Goal: Transaction & Acquisition: Book appointment/travel/reservation

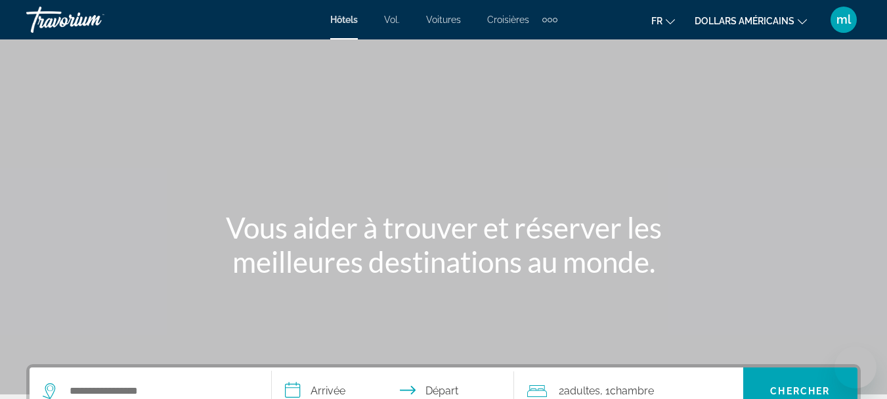
click at [154, 380] on div "Search widget" at bounding box center [150, 390] width 215 height 47
click at [154, 379] on div "Search widget" at bounding box center [150, 390] width 215 height 47
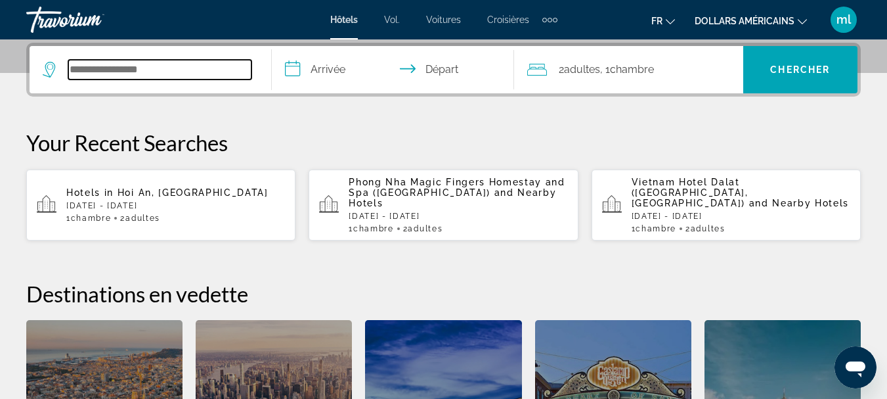
click at [141, 66] on input "Search hotel destination" at bounding box center [159, 70] width 183 height 20
click at [152, 76] on input "Search hotel destination" at bounding box center [159, 70] width 183 height 20
click at [155, 66] on input "Search hotel destination" at bounding box center [159, 70] width 183 height 20
click at [145, 69] on input "Search hotel destination" at bounding box center [159, 70] width 183 height 20
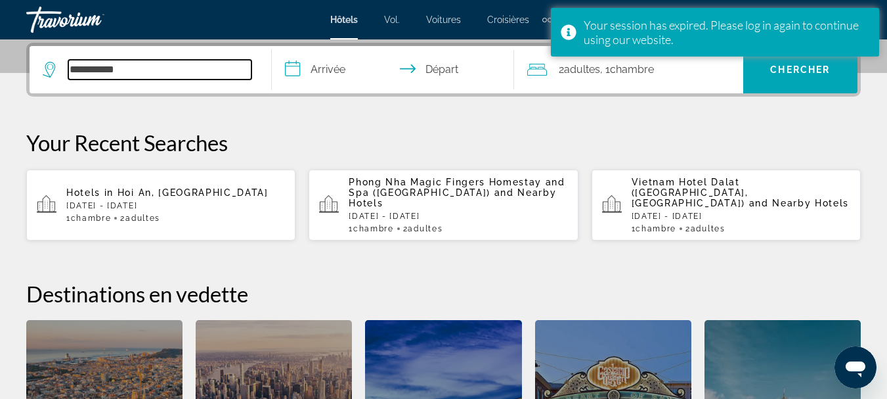
type input "**********"
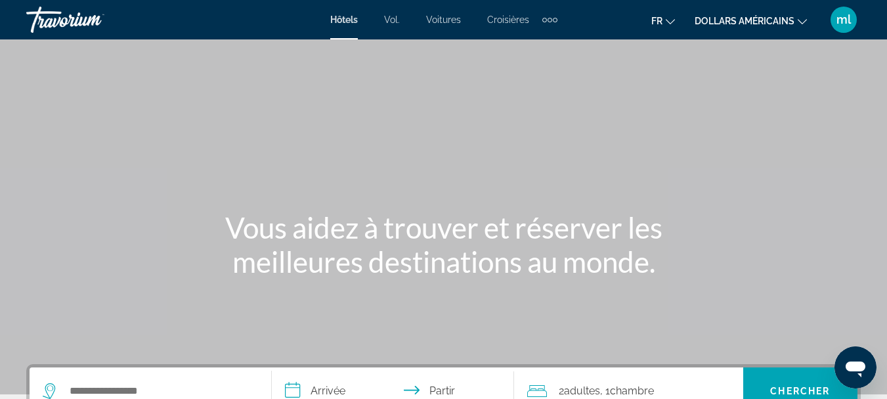
click at [733, 16] on font "dollars américains" at bounding box center [745, 21] width 100 height 11
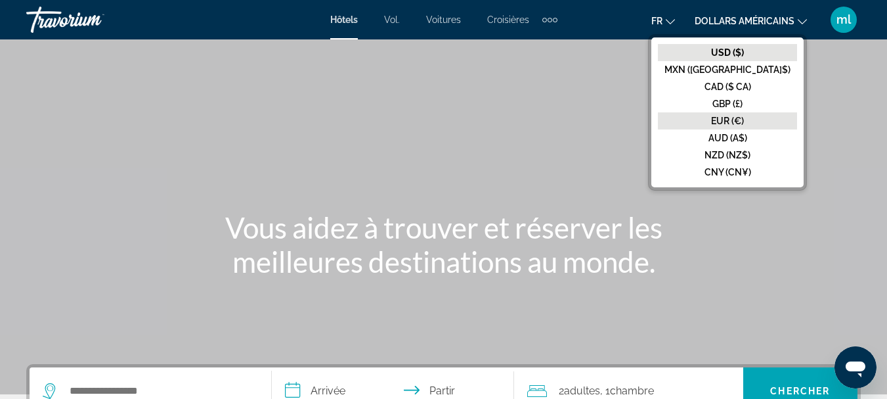
click at [743, 122] on font "EUR (€)" at bounding box center [727, 121] width 33 height 11
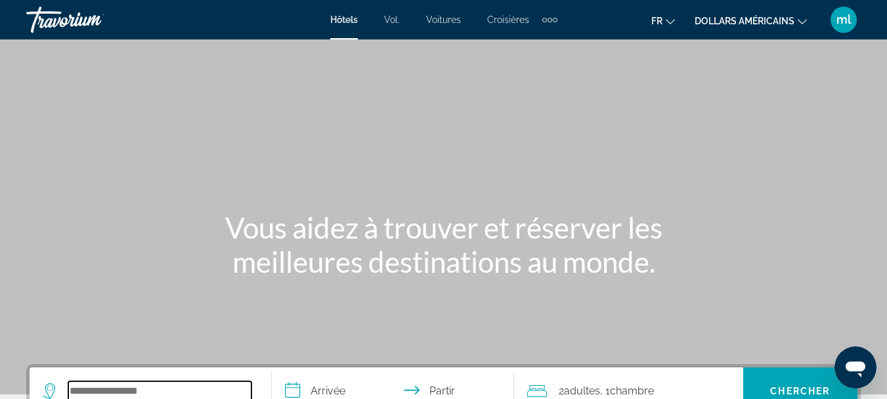
click at [82, 385] on input "Rechercher une destination hôtelière" at bounding box center [159, 391] width 183 height 20
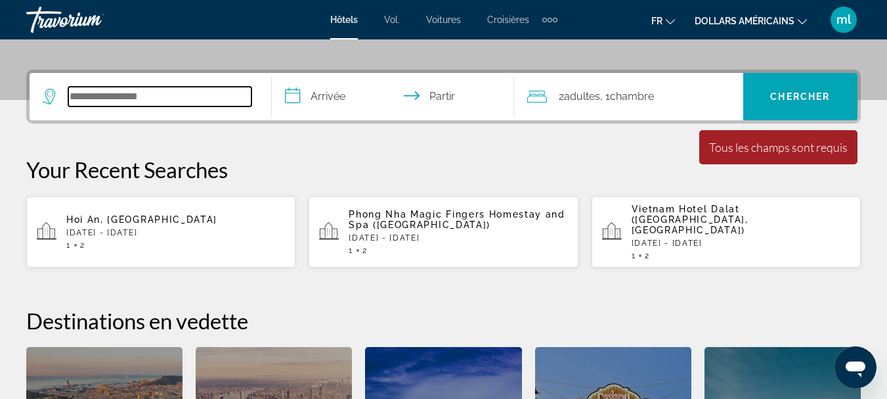
scroll to position [321, 0]
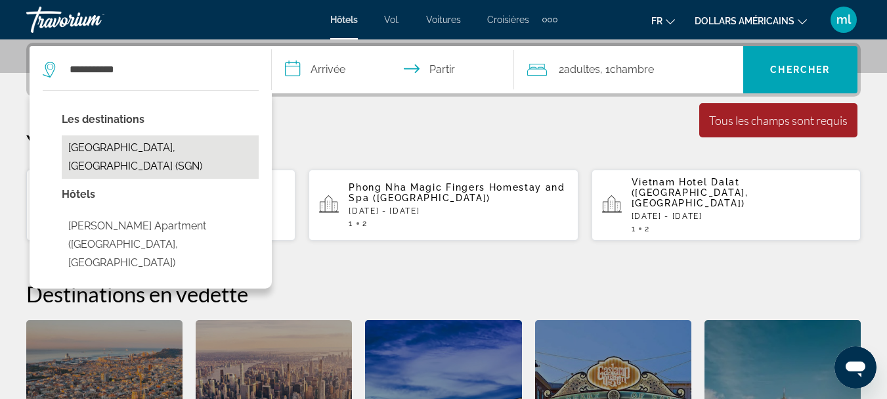
click at [163, 154] on button "Ho Chi Minh City, Vietnam (SGN)" at bounding box center [160, 156] width 197 height 43
type input "**********"
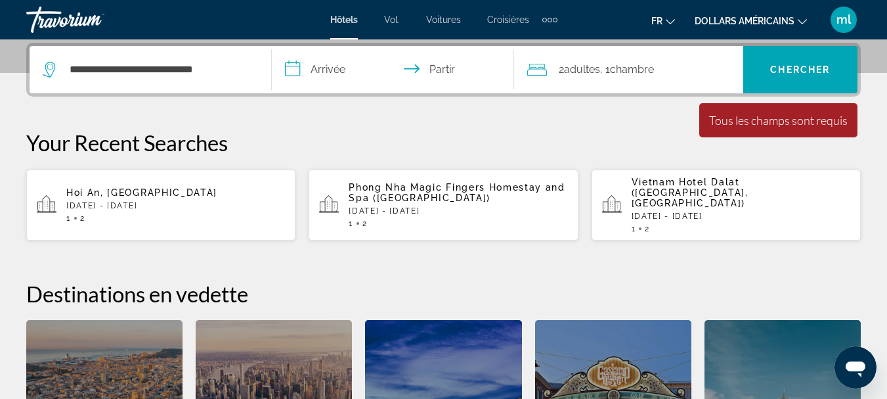
click at [338, 73] on input "**********" at bounding box center [396, 71] width 248 height 51
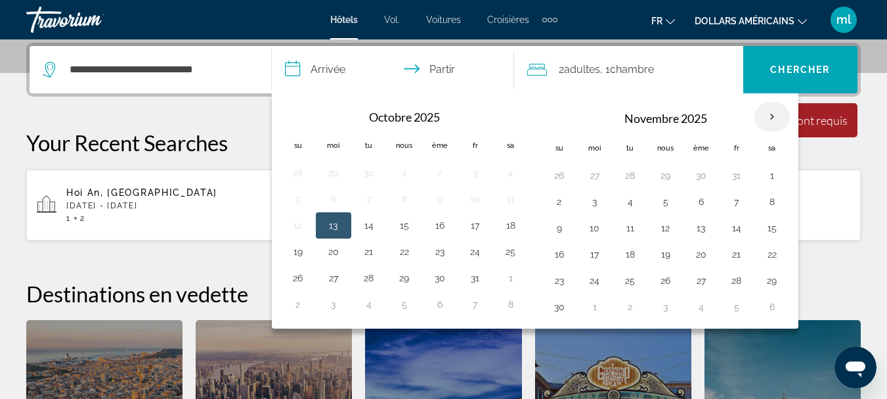
click at [775, 116] on th "Mois prochain" at bounding box center [771, 116] width 35 height 29
click at [773, 116] on th "Mois prochain" at bounding box center [771, 116] width 35 height 29
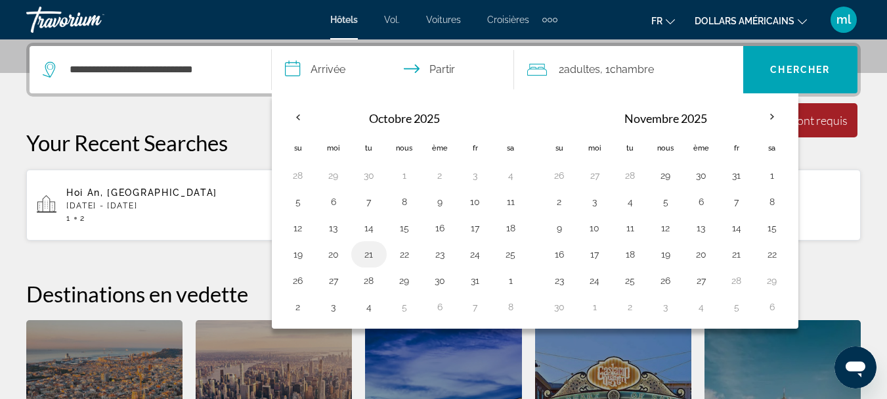
click at [371, 255] on button "21" at bounding box center [368, 254] width 21 height 18
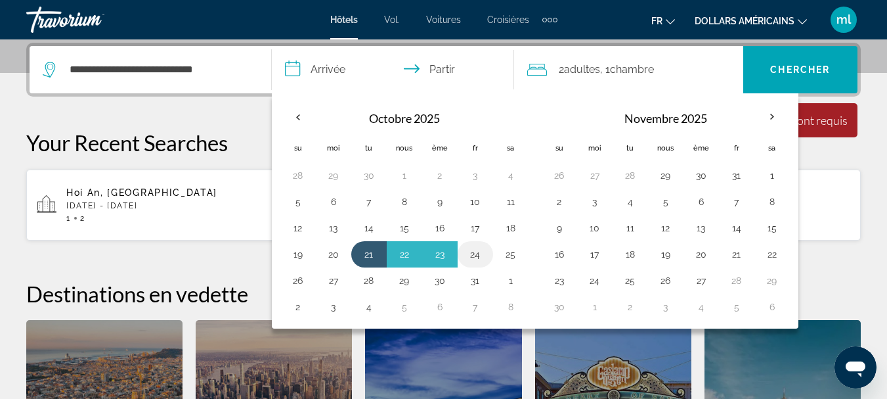
click at [479, 255] on button "24" at bounding box center [475, 254] width 21 height 18
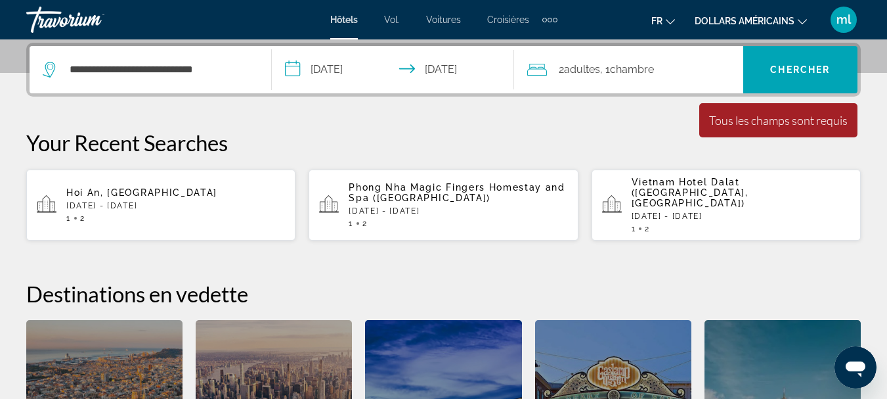
click at [365, 69] on input "**********" at bounding box center [396, 71] width 248 height 51
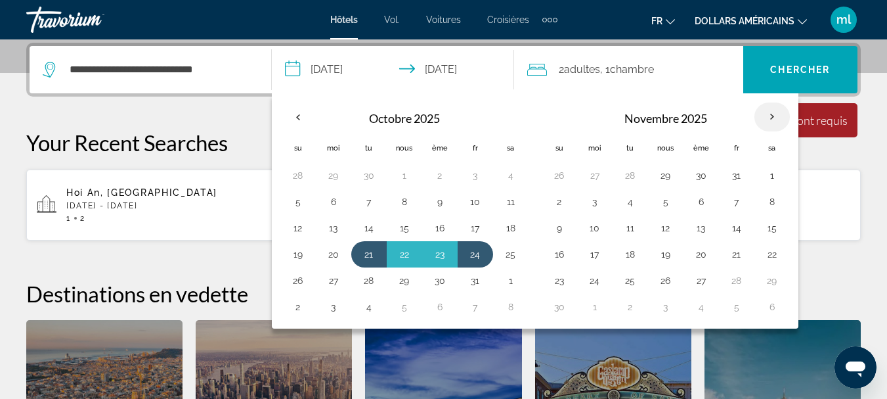
click at [771, 117] on th "Mois prochain" at bounding box center [771, 116] width 35 height 29
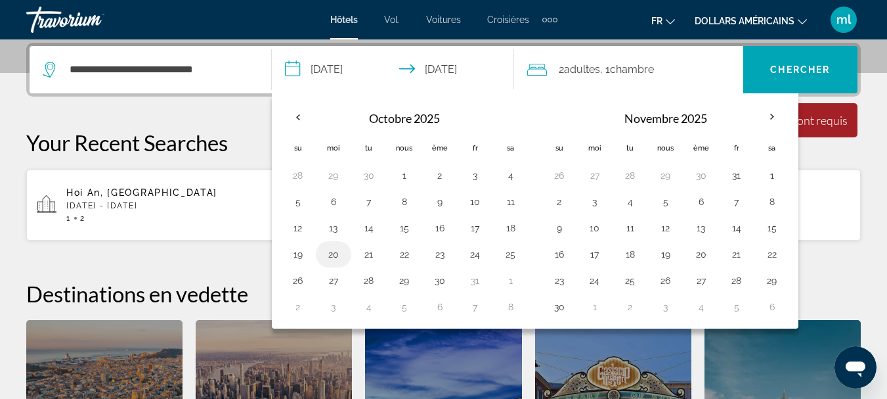
click at [334, 259] on button "20" at bounding box center [333, 254] width 21 height 18
click at [334, 256] on button "20" at bounding box center [333, 254] width 21 height 18
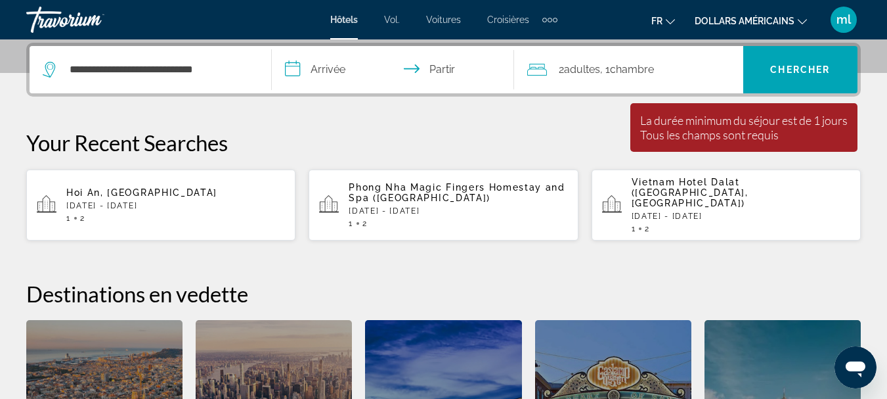
click at [340, 70] on input "**********" at bounding box center [396, 71] width 248 height 51
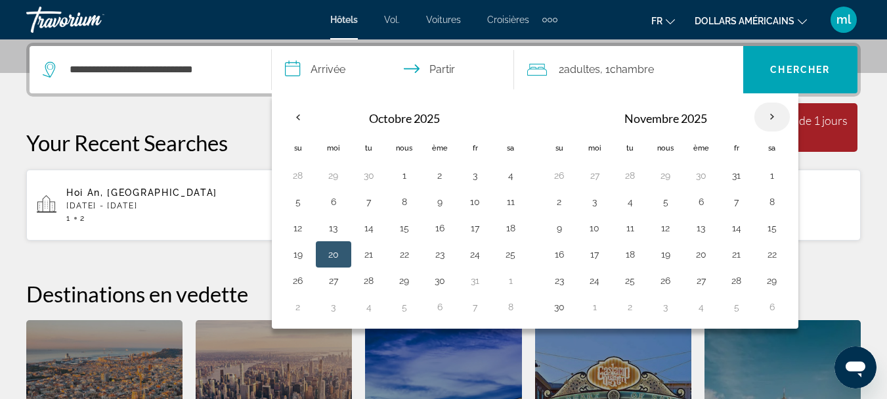
click at [767, 112] on th "Mois prochain" at bounding box center [771, 116] width 35 height 29
click at [767, 113] on th "Mois prochain" at bounding box center [771, 116] width 35 height 29
drag, startPoint x: 329, startPoint y: 256, endPoint x: 309, endPoint y: 257, distance: 19.7
click at [309, 257] on tr "19 20 21 22 23 24 25" at bounding box center [404, 254] width 248 height 26
drag, startPoint x: 365, startPoint y: 256, endPoint x: 476, endPoint y: 252, distance: 111.0
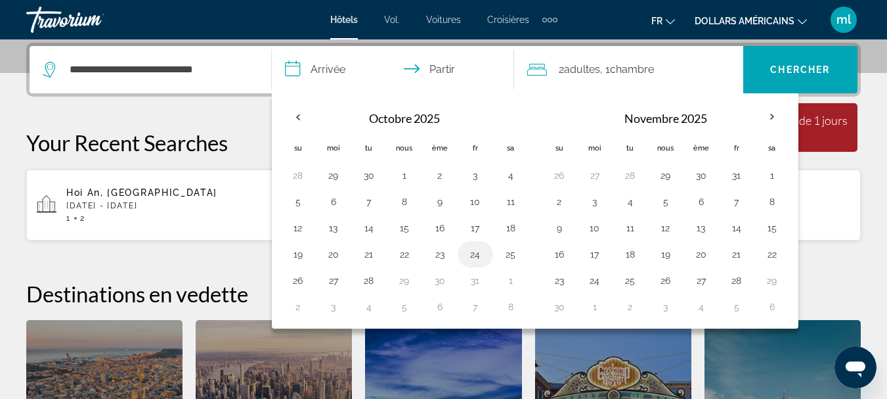
click at [476, 252] on tr "19 20 21 22 23 24 25" at bounding box center [404, 254] width 248 height 26
click at [477, 252] on button "24" at bounding box center [475, 254] width 21 height 18
click at [372, 252] on button "21" at bounding box center [368, 254] width 21 height 18
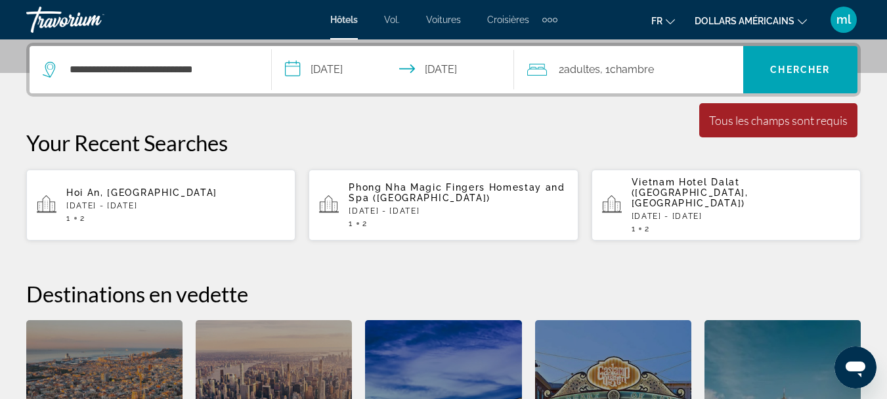
click at [418, 77] on input "**********" at bounding box center [396, 71] width 248 height 51
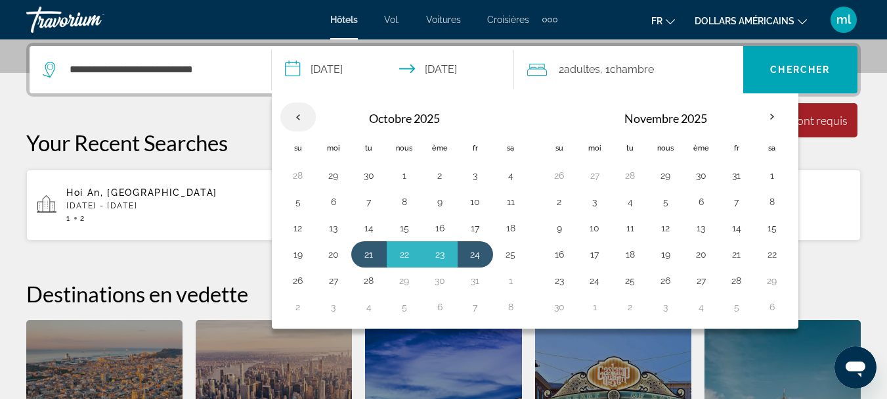
click at [305, 117] on th "Previous month" at bounding box center [297, 116] width 35 height 29
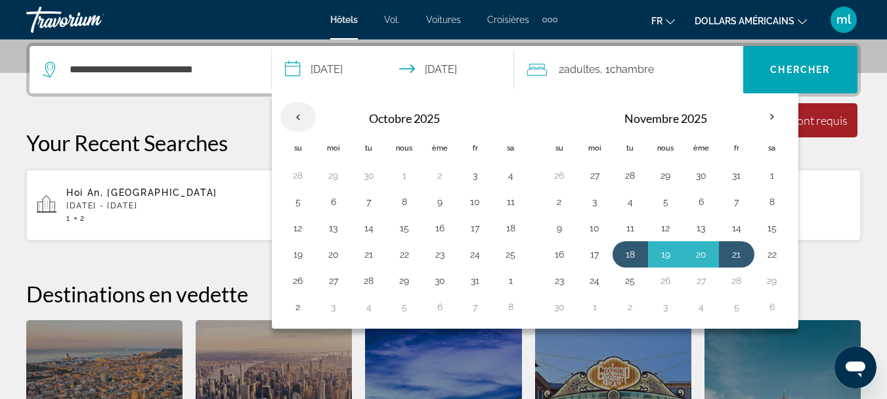
click at [305, 117] on th "Previous month" at bounding box center [297, 116] width 35 height 29
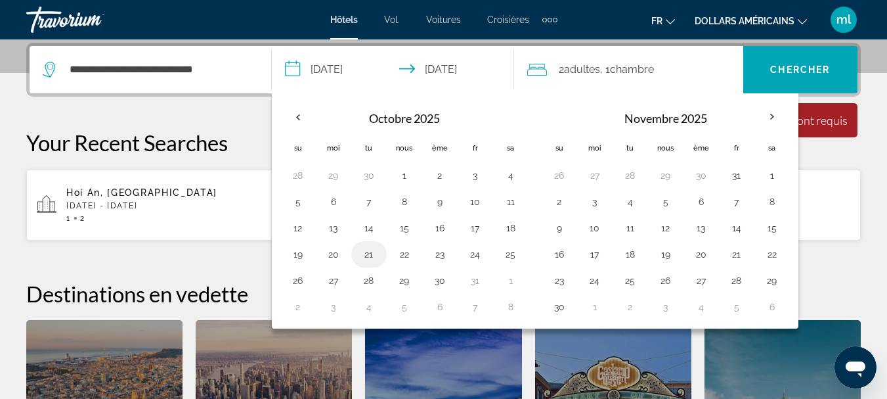
click at [371, 259] on button "21" at bounding box center [368, 254] width 21 height 18
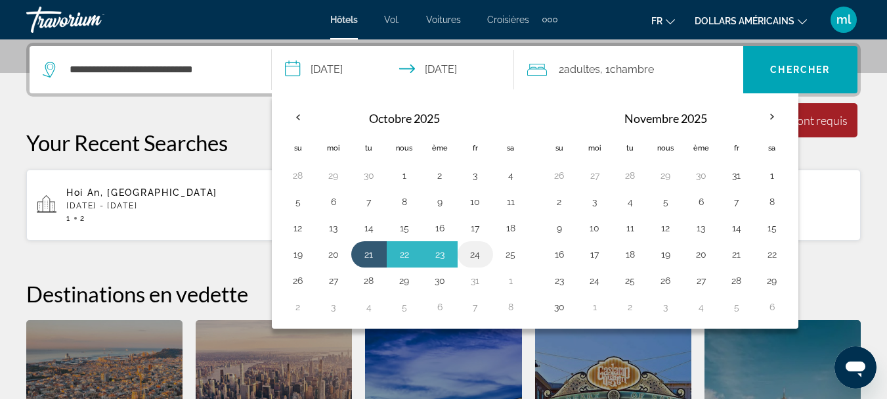
click at [477, 254] on button "24" at bounding box center [475, 254] width 21 height 18
type input "**********"
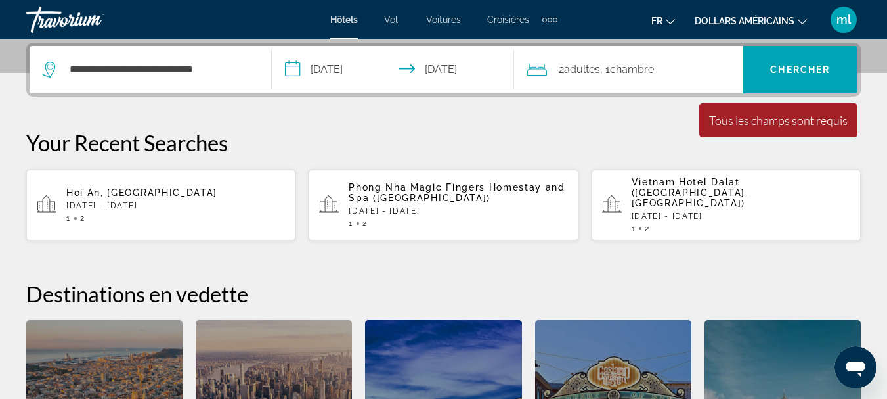
click at [740, 120] on div "Tous les champs sont requis" at bounding box center [778, 120] width 139 height 14
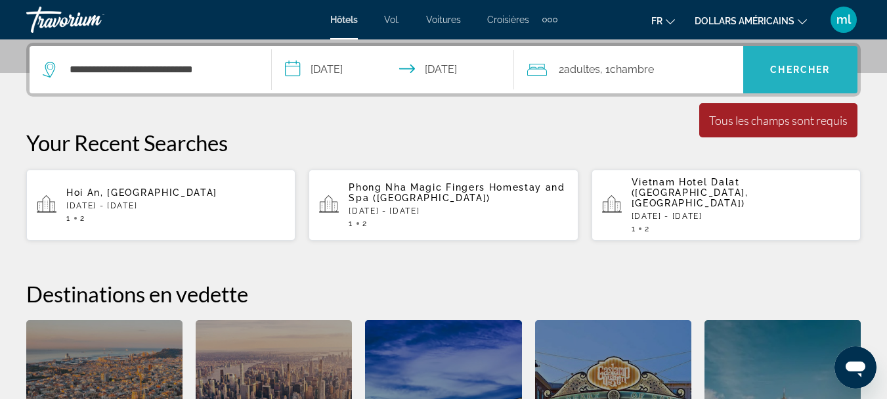
click at [779, 71] on font "Chercher" at bounding box center [800, 69] width 60 height 11
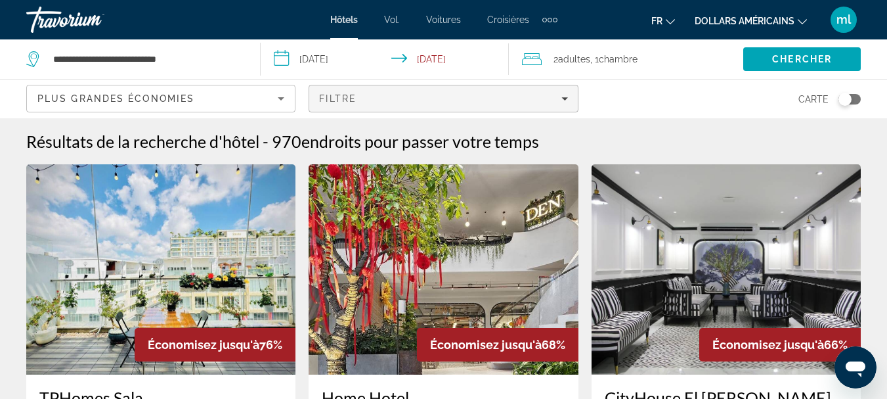
click at [448, 99] on div "Filtre" at bounding box center [443, 98] width 248 height 11
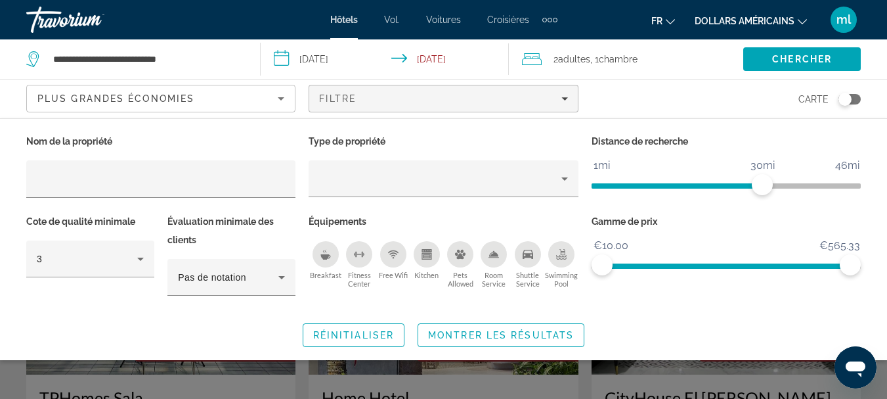
click at [324, 263] on div "Breakfast" at bounding box center [325, 254] width 26 height 26
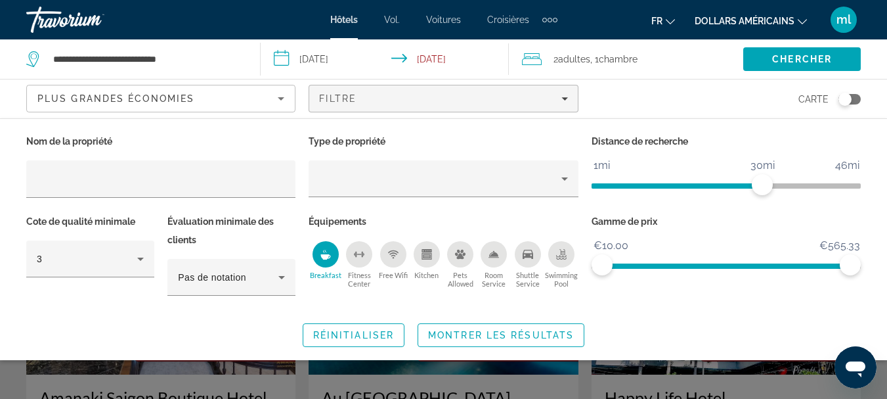
click at [387, 261] on div "Free Wifi" at bounding box center [393, 254] width 26 height 26
click at [493, 257] on icon "Room Service" at bounding box center [493, 254] width 11 height 11
click at [563, 255] on icon "Swimming Pool" at bounding box center [561, 256] width 11 height 3
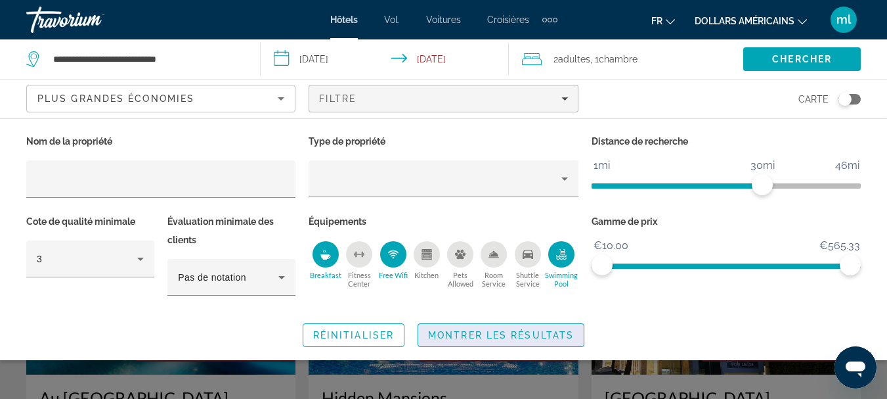
click at [485, 334] on span "Montrer les résultats" at bounding box center [501, 335] width 146 height 11
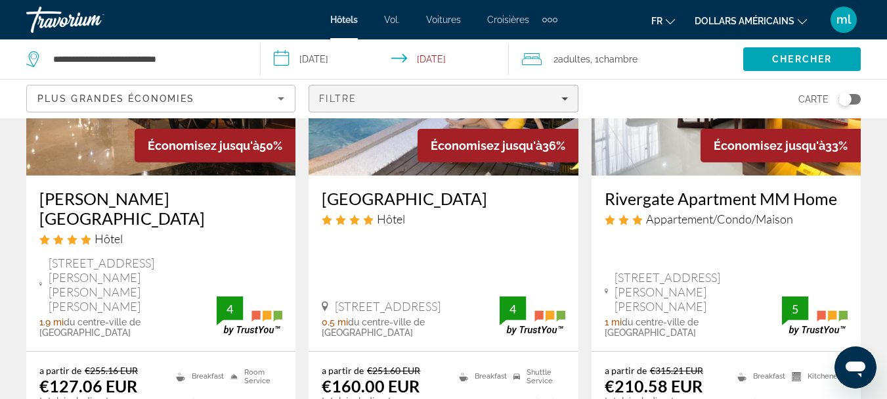
scroll to position [695, 0]
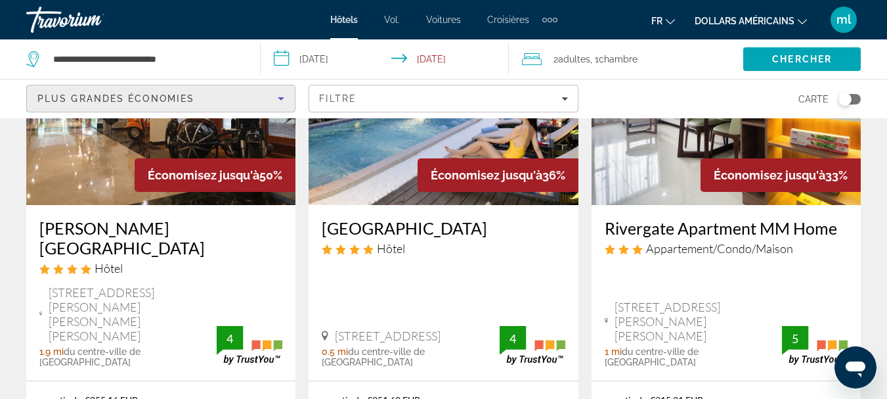
click at [259, 98] on div "Plus grandes économies" at bounding box center [157, 99] width 240 height 16
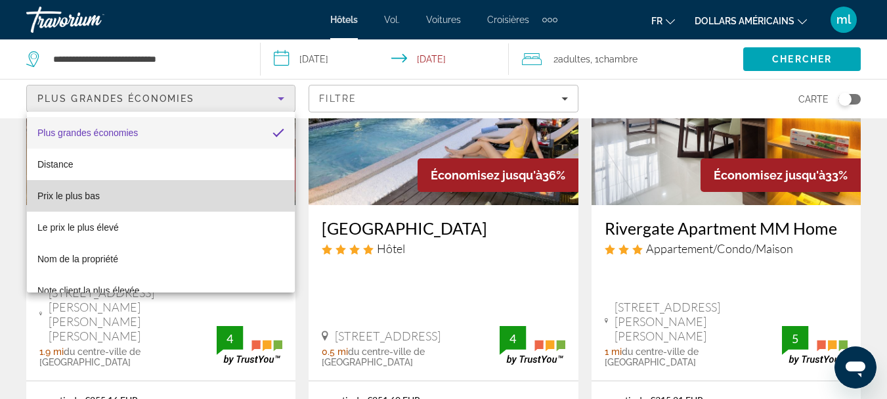
click at [207, 206] on mat-option "Prix ​​le plus bas" at bounding box center [161, 196] width 268 height 32
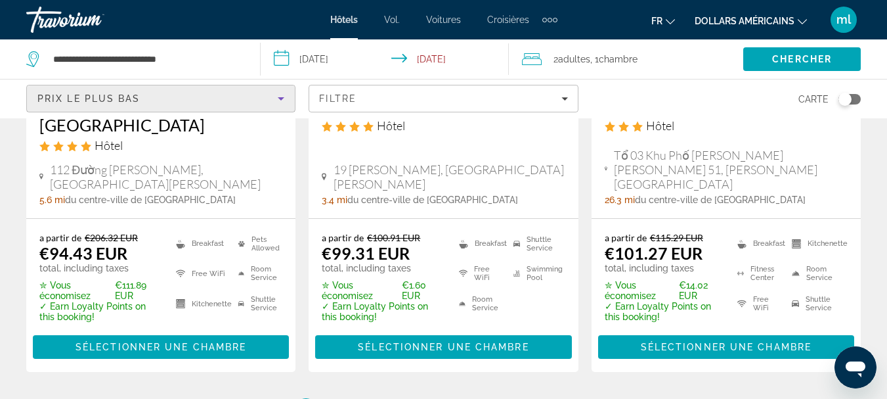
scroll to position [1916, 0]
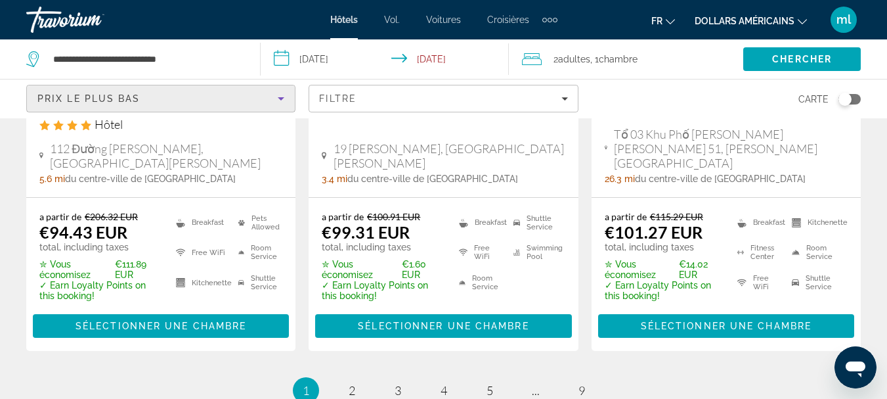
drag, startPoint x: 892, startPoint y: 60, endPoint x: 32, endPoint y: 13, distance: 861.3
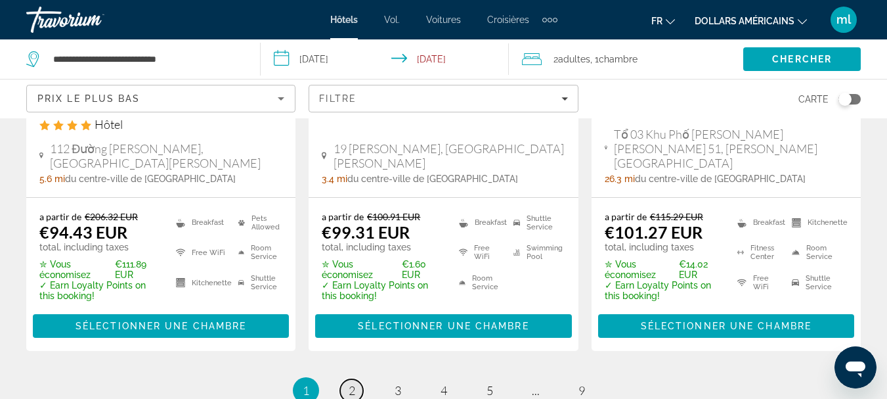
click at [350, 383] on span "2" at bounding box center [352, 390] width 7 height 14
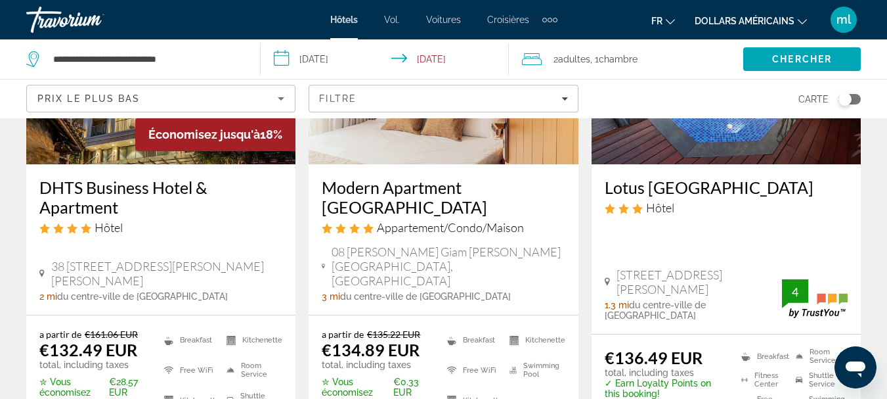
scroll to position [2024, 0]
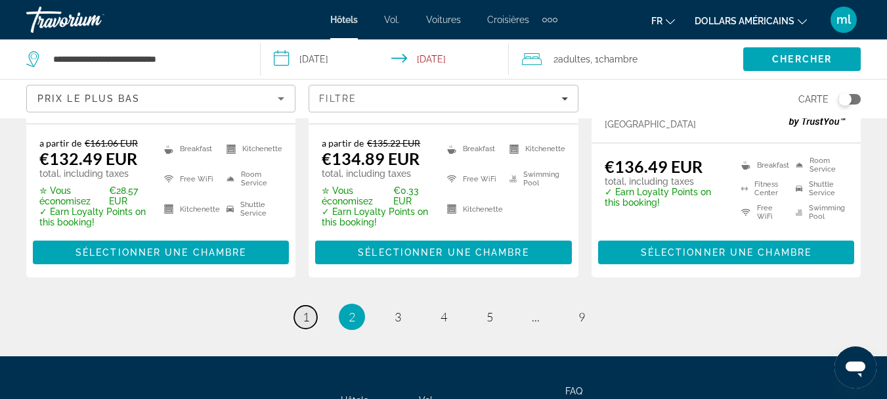
click at [312, 305] on link "page 1" at bounding box center [305, 316] width 23 height 23
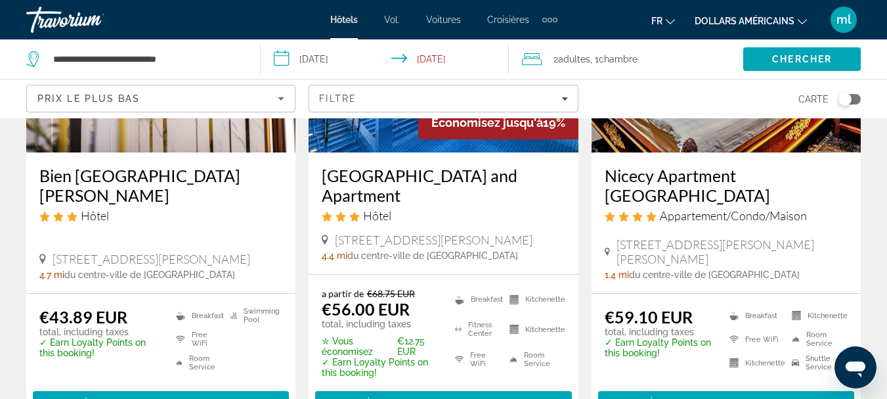
scroll to position [117, 0]
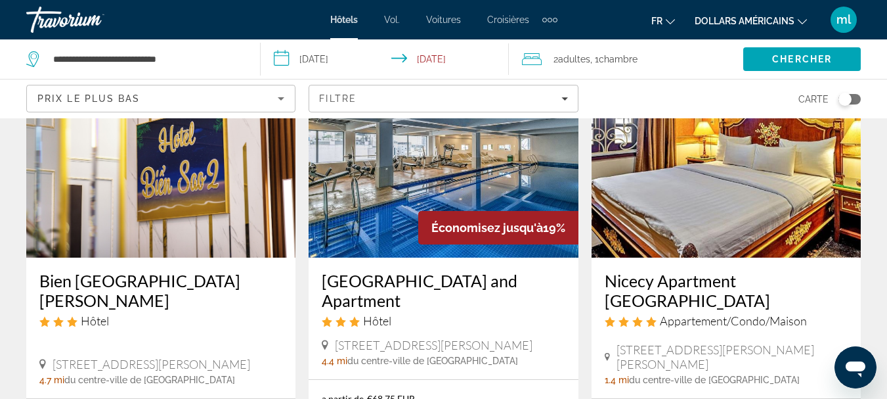
click at [175, 194] on img "Contenu principal" at bounding box center [160, 152] width 269 height 210
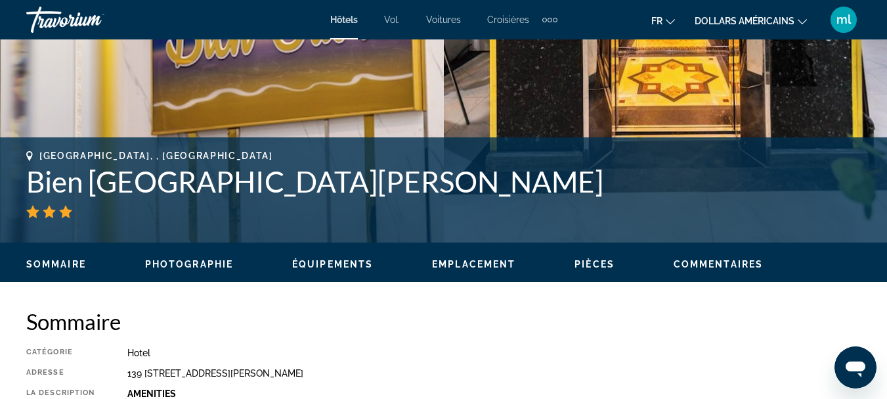
scroll to position [657, 0]
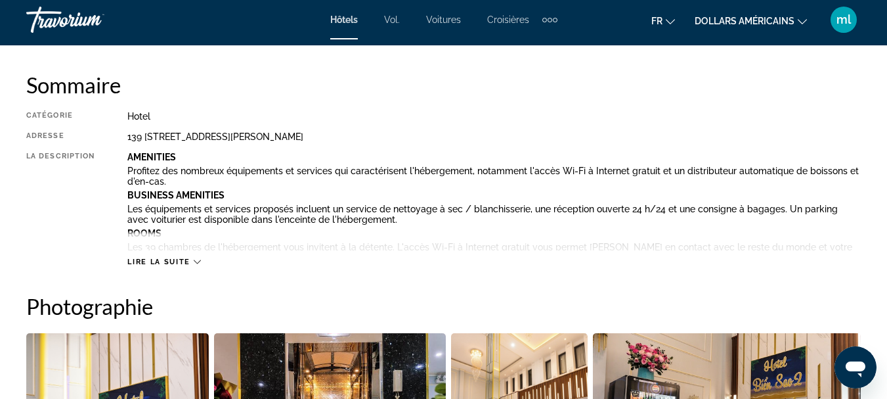
click at [146, 261] on span "Lire la suite" at bounding box center [158, 261] width 62 height 9
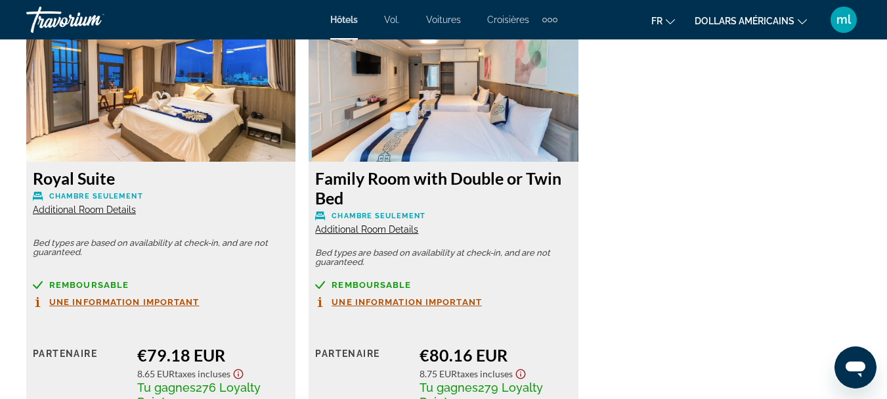
scroll to position [2677, 0]
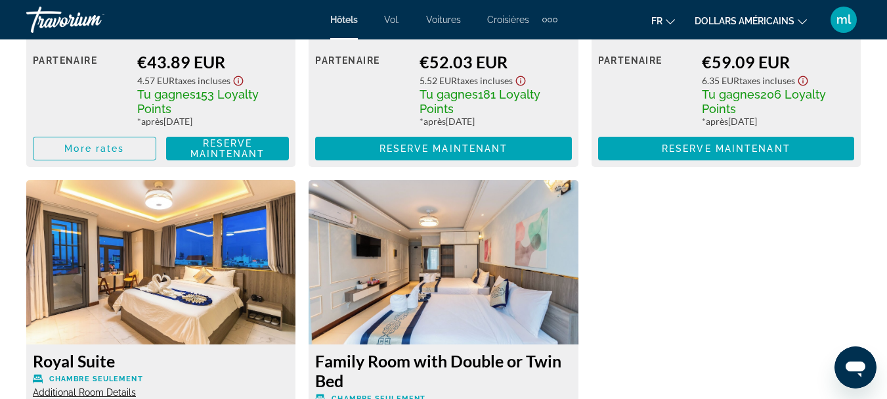
click at [153, 244] on img "Contenu principal" at bounding box center [160, 262] width 269 height 164
click at [173, 262] on img "Contenu principal" at bounding box center [160, 262] width 269 height 164
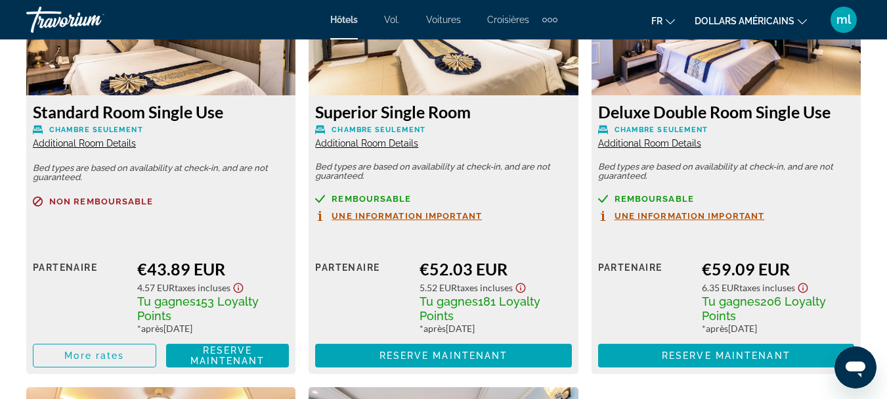
scroll to position [2495, 0]
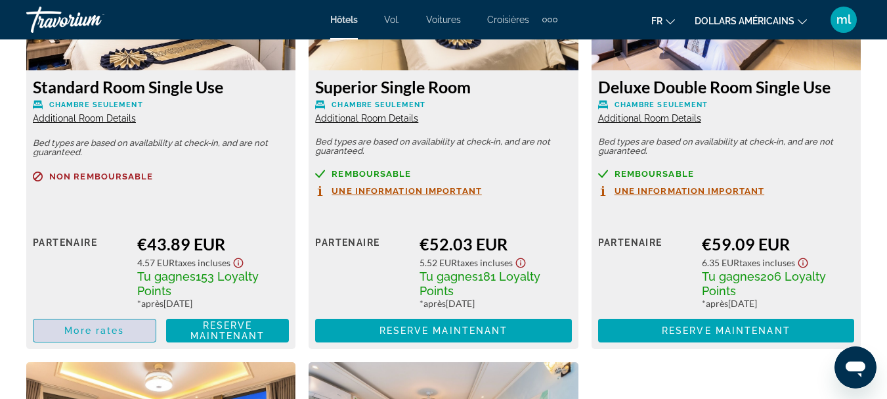
click at [110, 325] on span "More rates" at bounding box center [94, 330] width 60 height 11
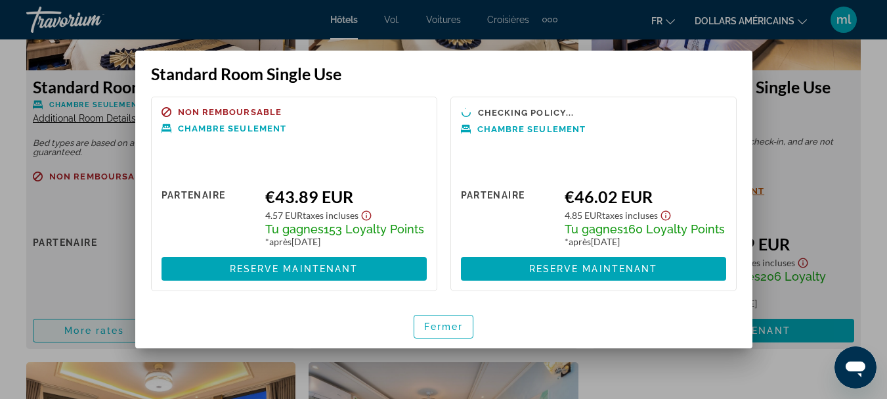
scroll to position [0, 0]
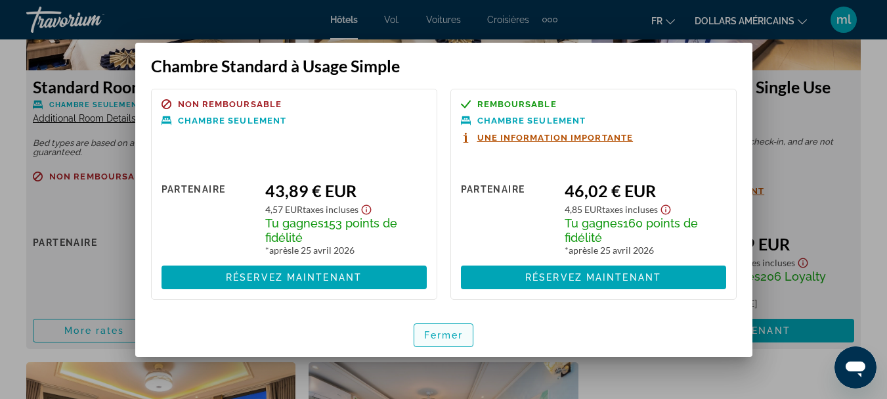
click at [435, 335] on font "Fermer" at bounding box center [443, 335] width 39 height 11
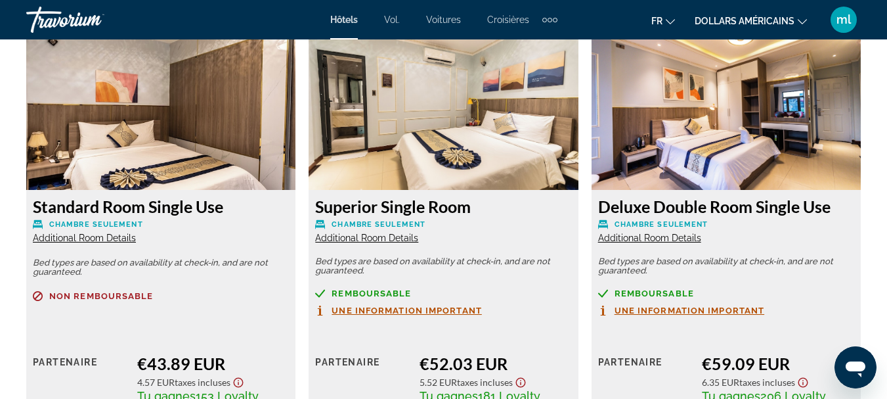
scroll to position [1697, 0]
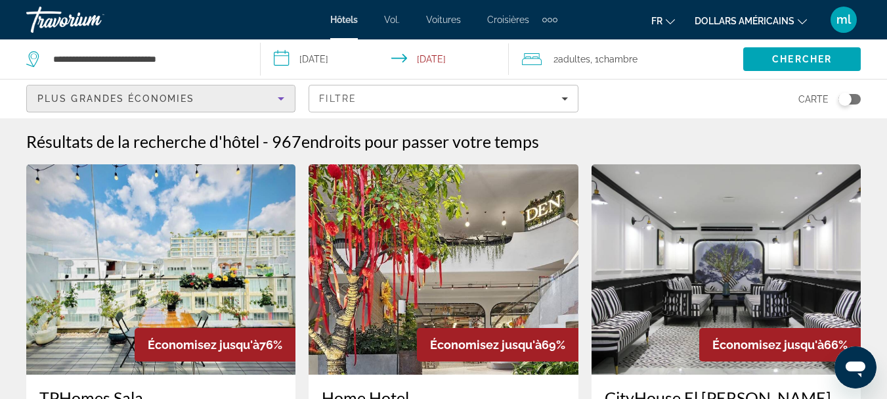
click at [282, 101] on icon "Sort by" at bounding box center [281, 99] width 16 height 16
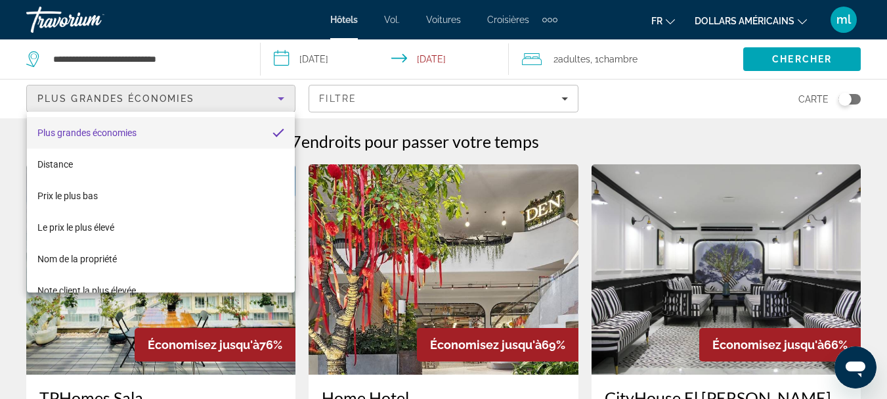
click at [282, 101] on div at bounding box center [443, 199] width 887 height 399
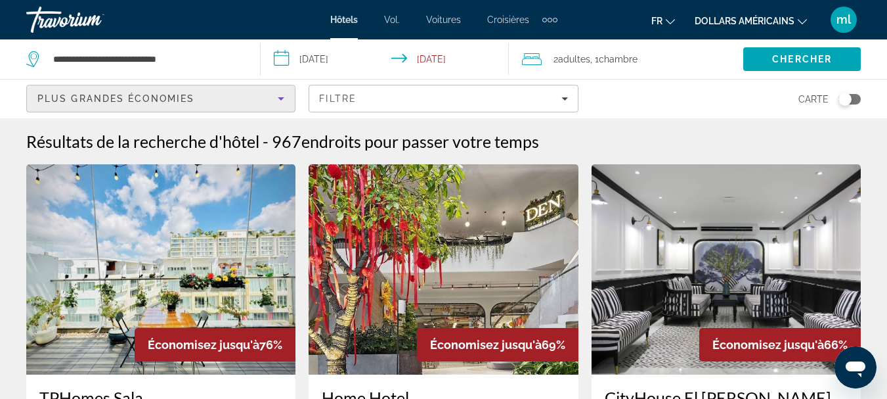
click at [206, 98] on div "Plus grandes économies" at bounding box center [157, 99] width 240 height 16
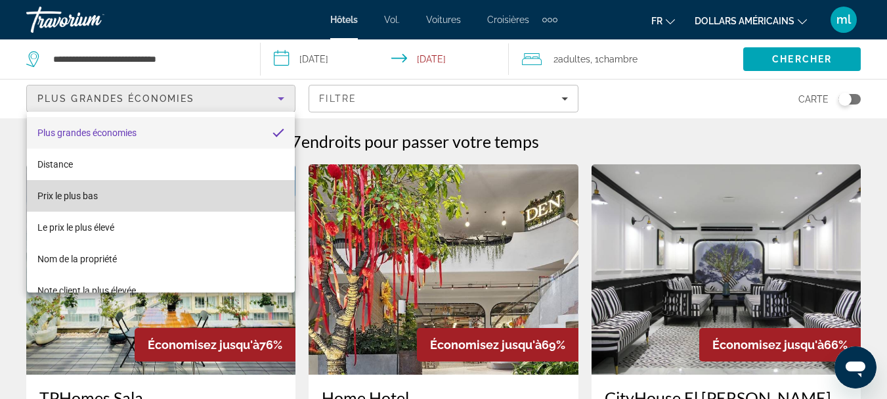
click at [182, 204] on mat-option "Prix ​​le plus bas" at bounding box center [161, 196] width 268 height 32
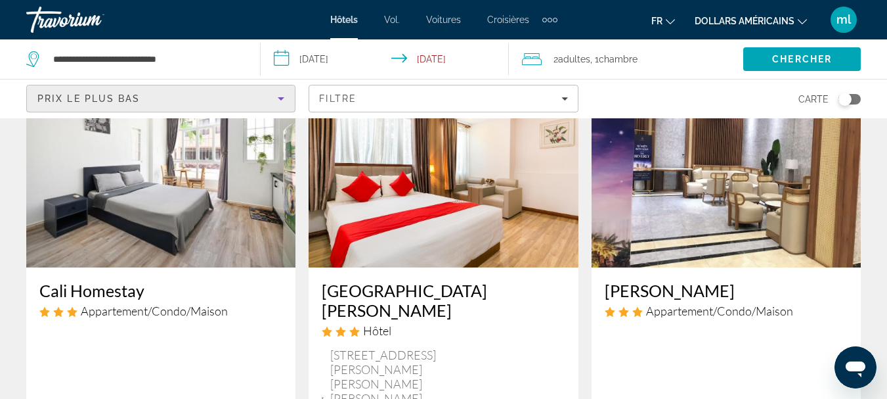
scroll to position [74, 0]
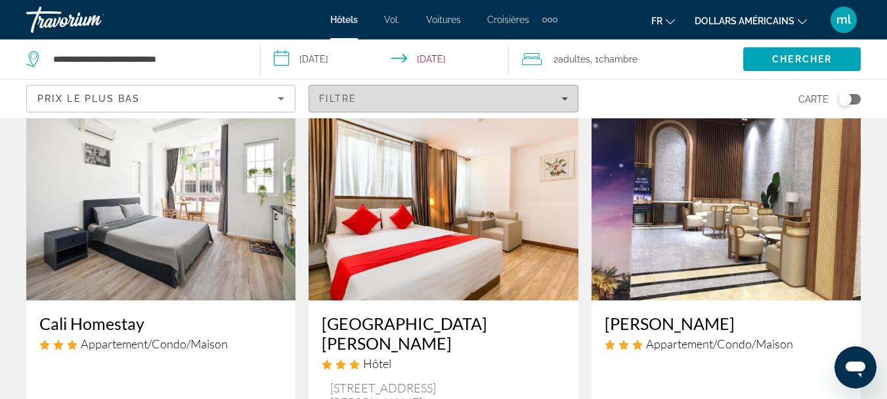
click at [502, 102] on div "Filtre" at bounding box center [443, 98] width 248 height 11
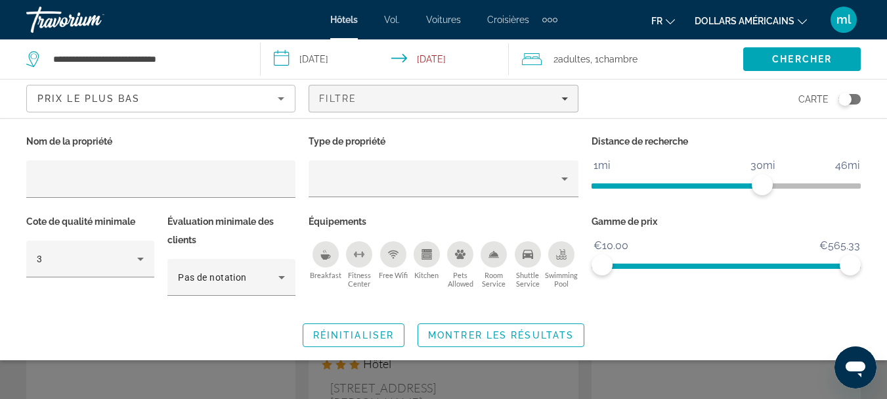
click at [320, 256] on icon "Breakfast" at bounding box center [325, 254] width 11 height 11
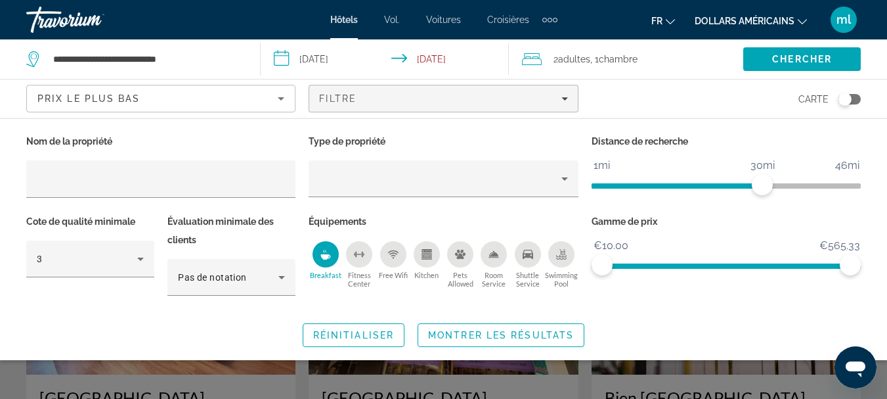
click at [392, 255] on icon "Free Wifi" at bounding box center [393, 256] width 5 height 2
click at [559, 251] on icon "Swimming Pool" at bounding box center [561, 254] width 11 height 11
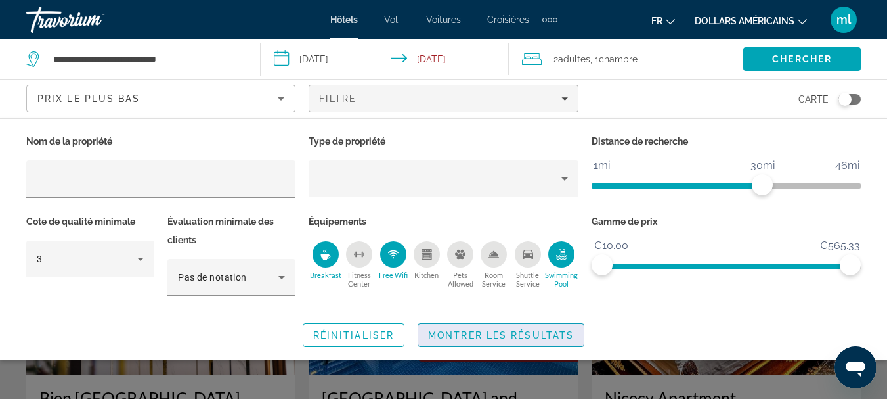
click at [473, 334] on span "Montrer les résultats" at bounding box center [501, 335] width 146 height 11
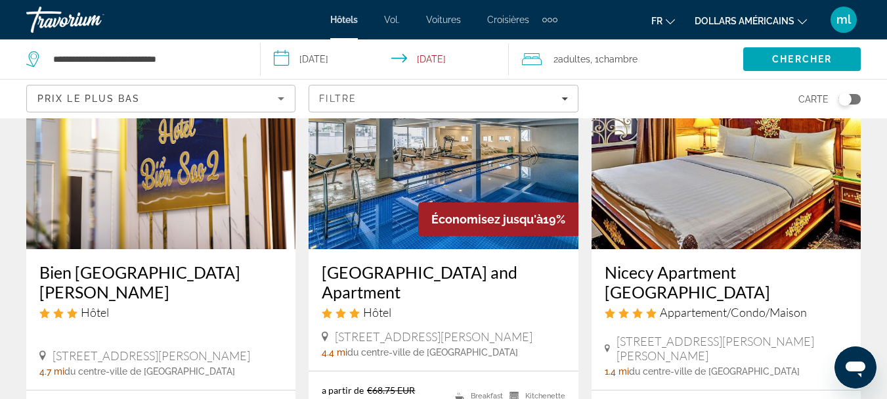
scroll to position [184, 0]
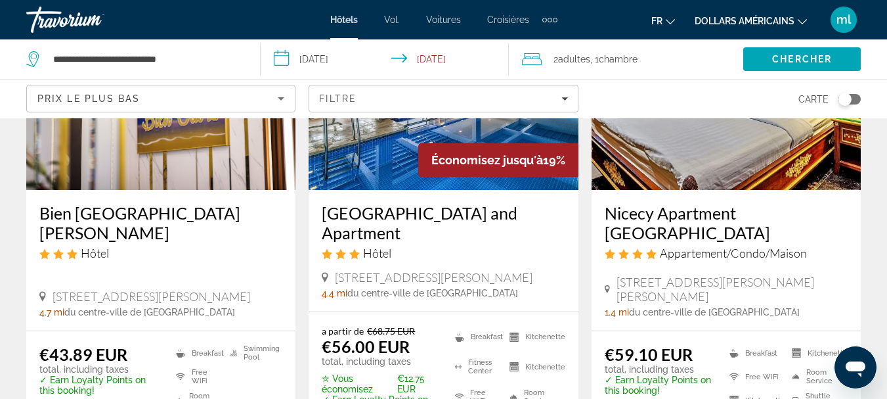
click at [408, 160] on img "Contenu principal" at bounding box center [443, 85] width 269 height 210
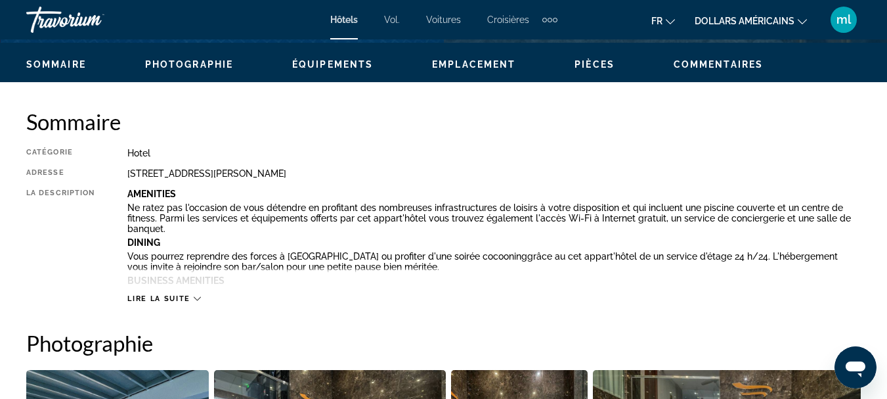
scroll to position [655, 0]
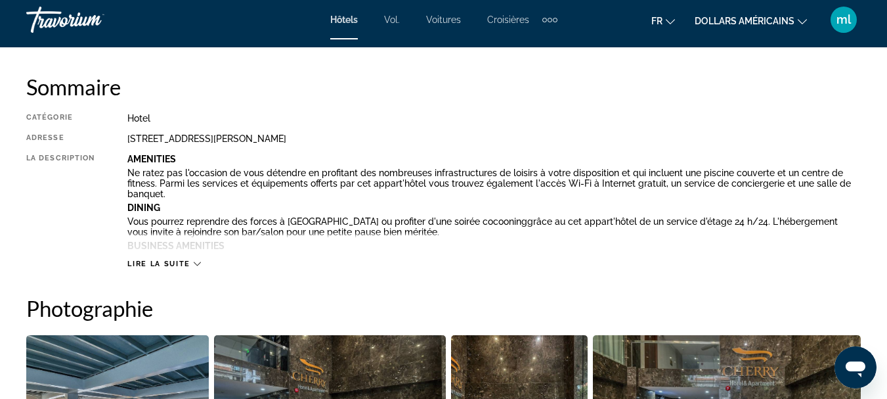
click at [183, 261] on span "Lire la suite" at bounding box center [158, 263] width 62 height 9
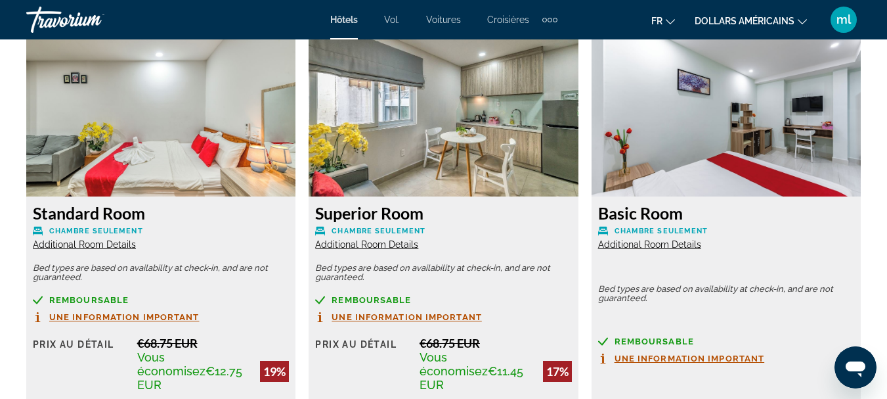
scroll to position [2444, 0]
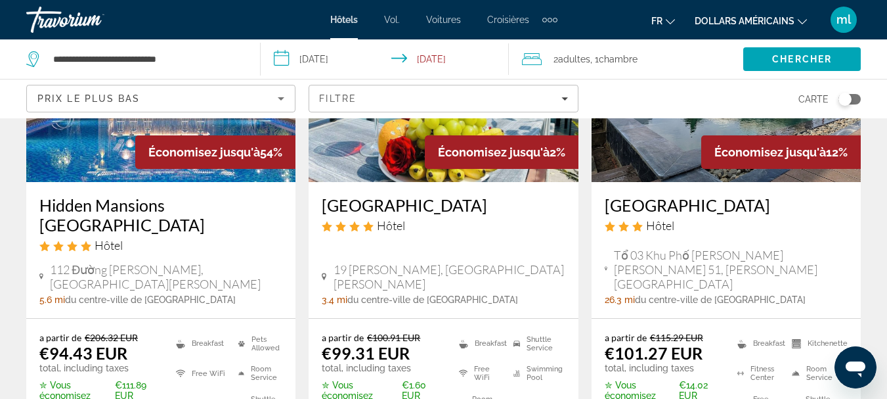
scroll to position [1895, 0]
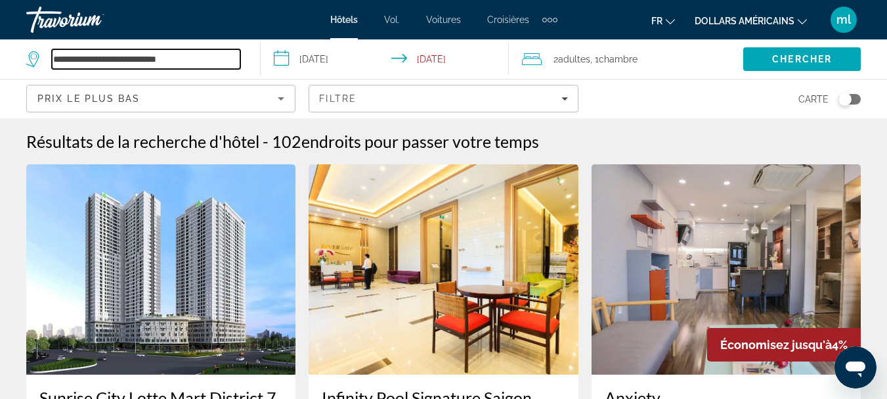
click at [142, 61] on input "**********" at bounding box center [146, 59] width 188 height 20
click at [189, 56] on input "**********" at bounding box center [146, 59] width 188 height 20
type input "*"
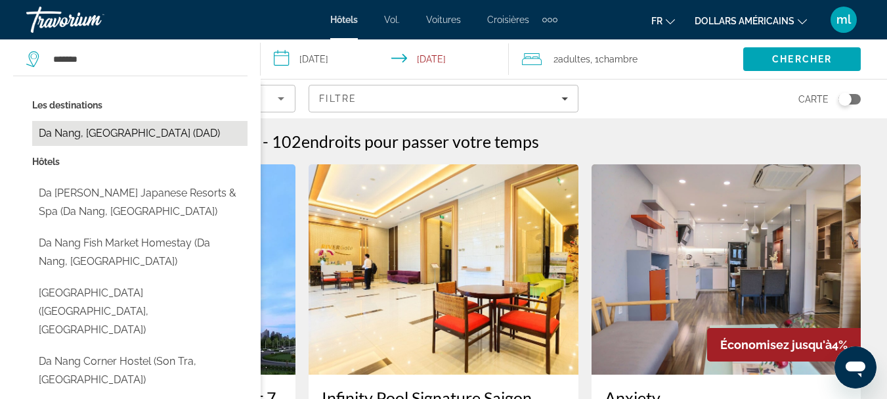
click at [85, 137] on button "Da Nang, Vietnam (DAD)" at bounding box center [139, 133] width 215 height 25
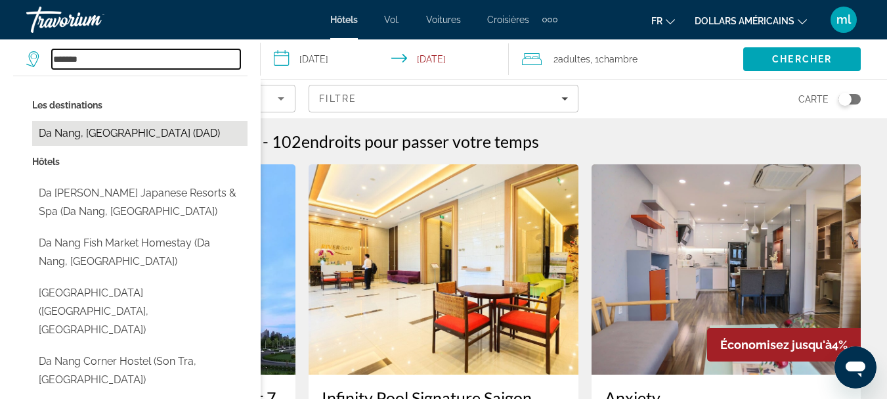
type input "**********"
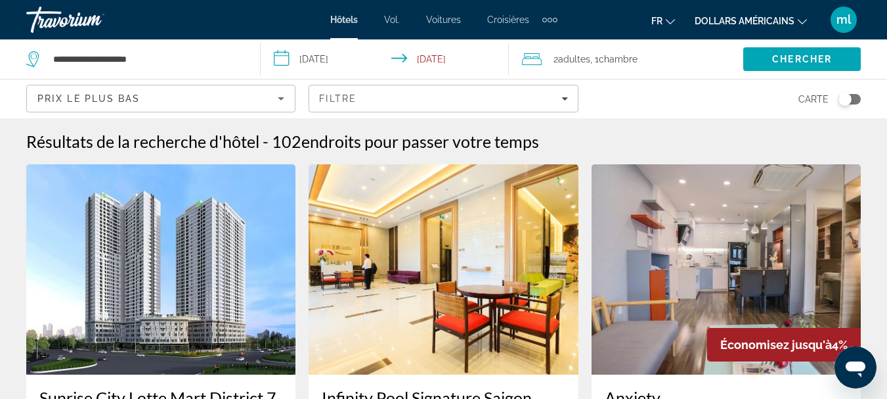
click at [336, 60] on input "**********" at bounding box center [387, 60] width 253 height 43
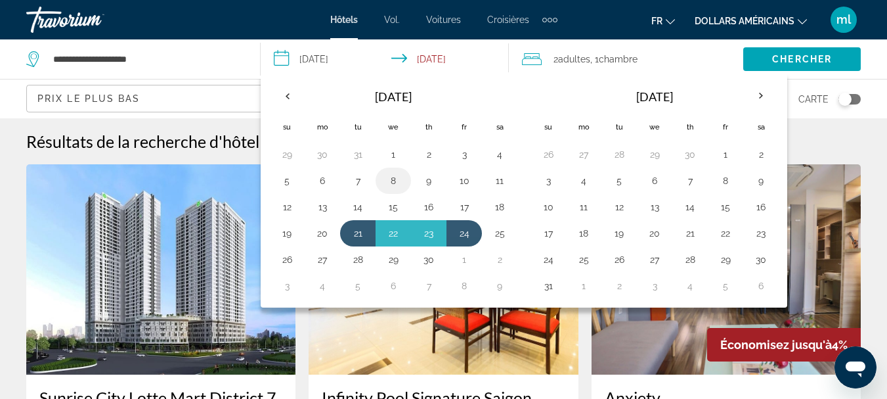
drag, startPoint x: 375, startPoint y: 121, endPoint x: 401, endPoint y: 181, distance: 65.9
click at [377, 127] on tr "Su Mo Tu We Th Fr Sa" at bounding box center [393, 126] width 248 height 29
click at [469, 235] on button "24" at bounding box center [464, 233] width 21 height 18
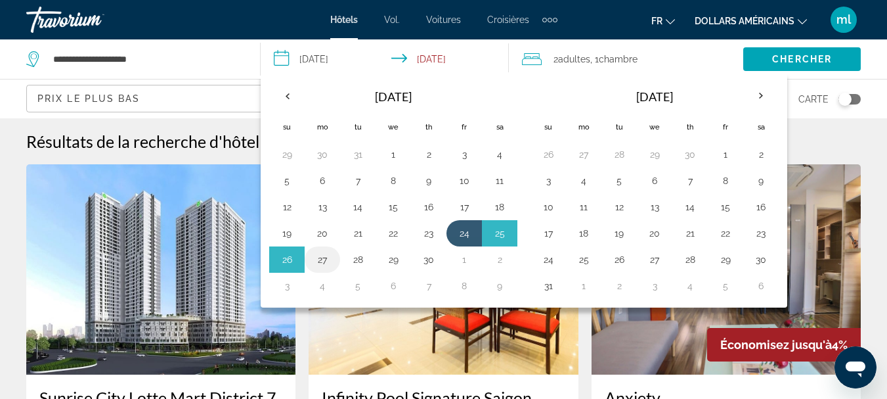
click at [326, 261] on button "27" at bounding box center [322, 259] width 21 height 18
type input "**********"
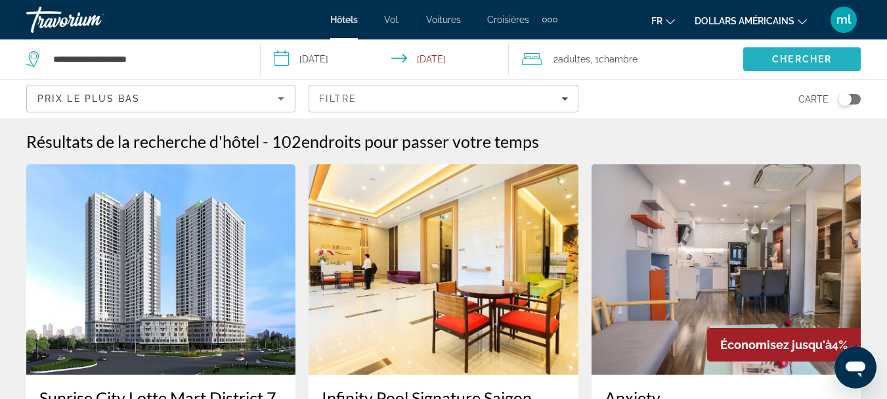
click at [780, 56] on span "Chercher" at bounding box center [802, 59] width 60 height 11
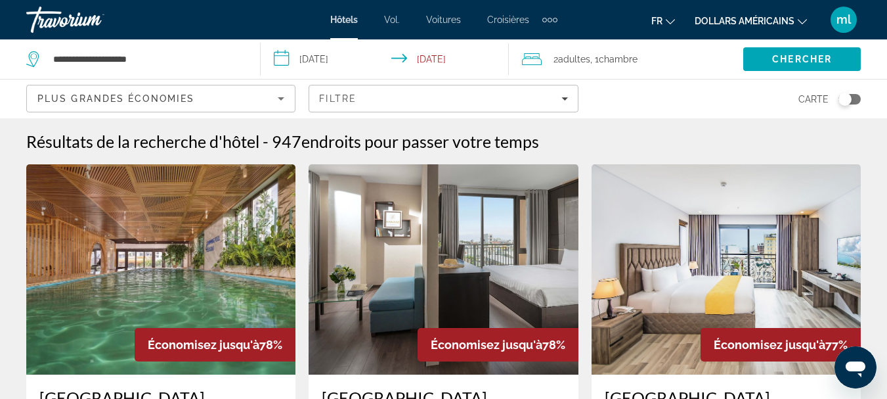
scroll to position [17, 0]
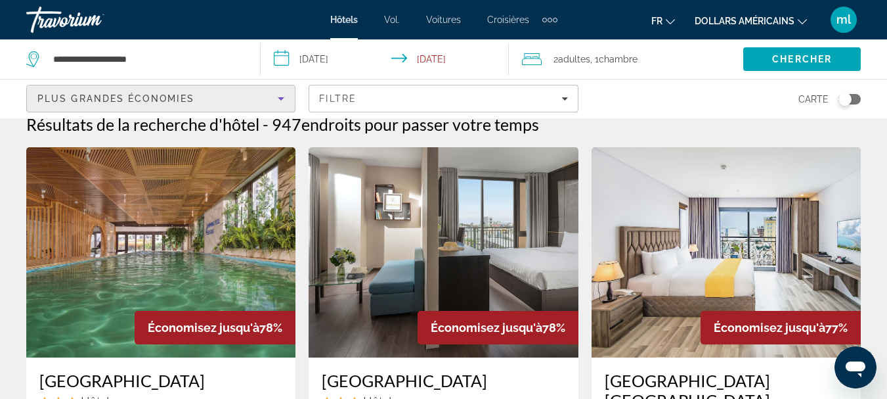
click at [226, 104] on div "Plus grandes économies" at bounding box center [157, 99] width 240 height 16
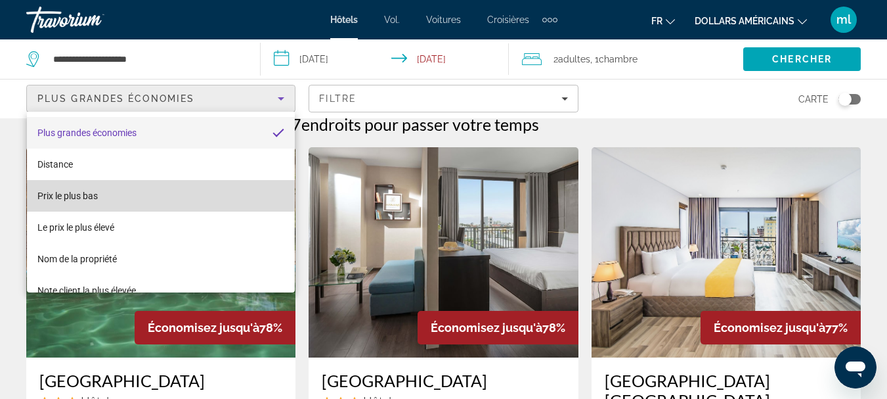
click at [194, 196] on mat-option "Prix ​​le plus bas" at bounding box center [161, 196] width 268 height 32
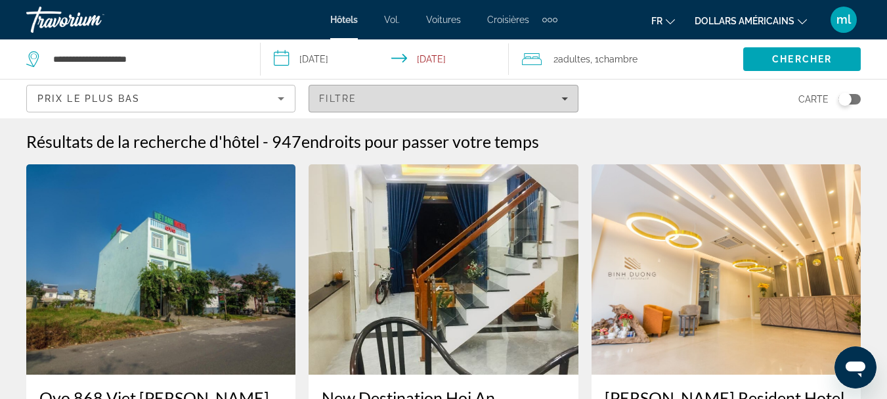
click at [461, 98] on div "Filtre" at bounding box center [443, 98] width 248 height 11
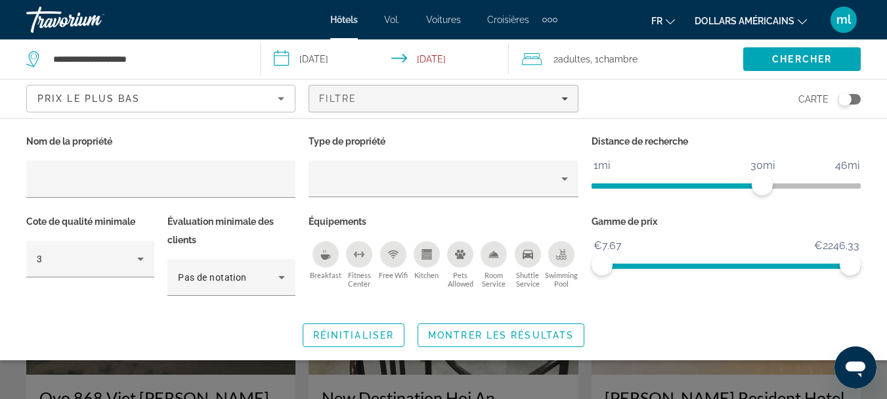
click at [322, 254] on icon "Breakfast" at bounding box center [325, 256] width 10 height 5
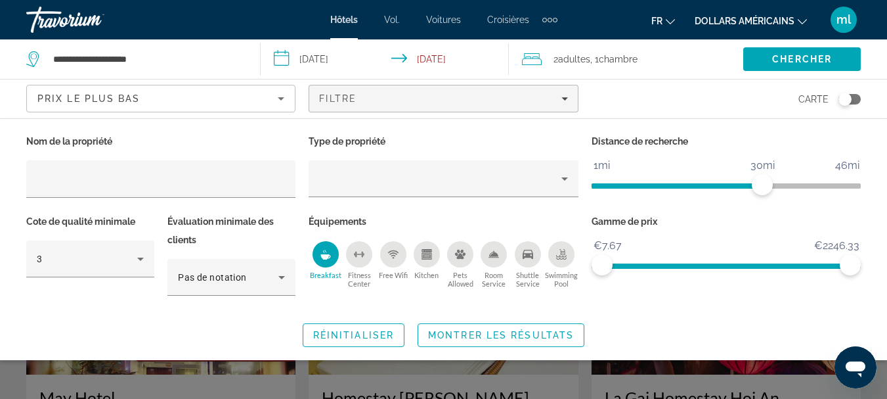
click at [391, 256] on icon "Free Wifi" at bounding box center [393, 254] width 11 height 11
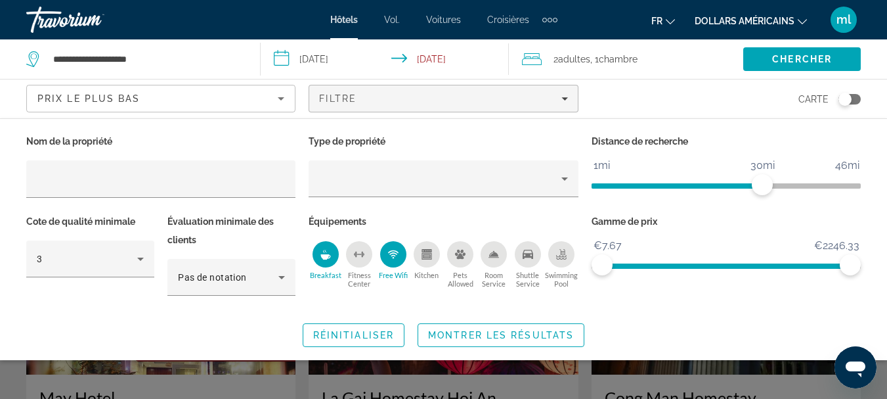
click at [565, 253] on icon "Swimming Pool" at bounding box center [561, 254] width 11 height 11
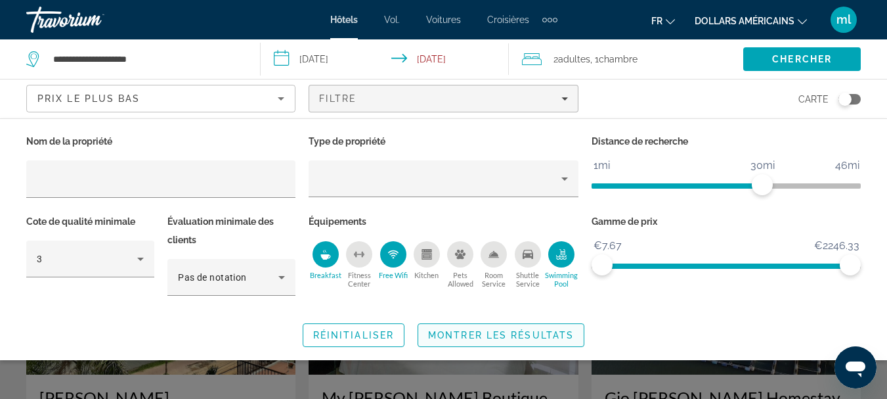
click at [523, 339] on span "Search widget" at bounding box center [500, 335] width 165 height 32
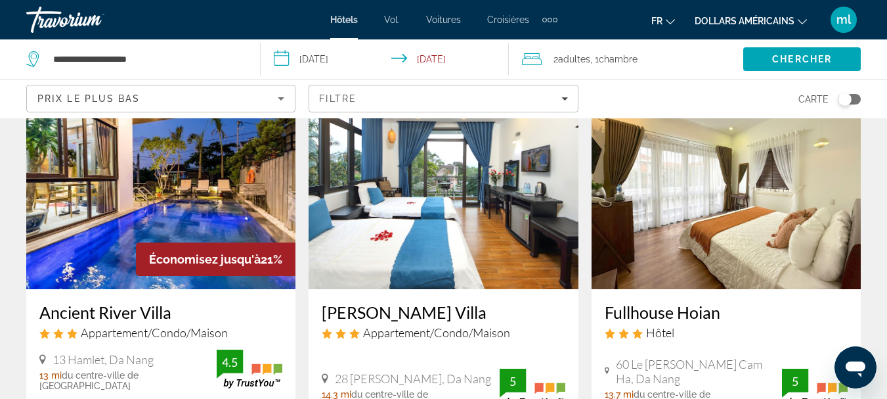
scroll to position [601, 0]
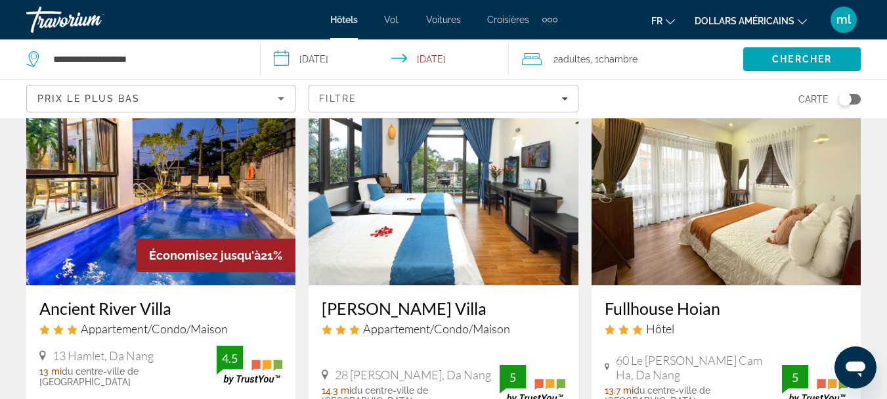
click at [210, 174] on img "Contenu principal" at bounding box center [160, 180] width 269 height 210
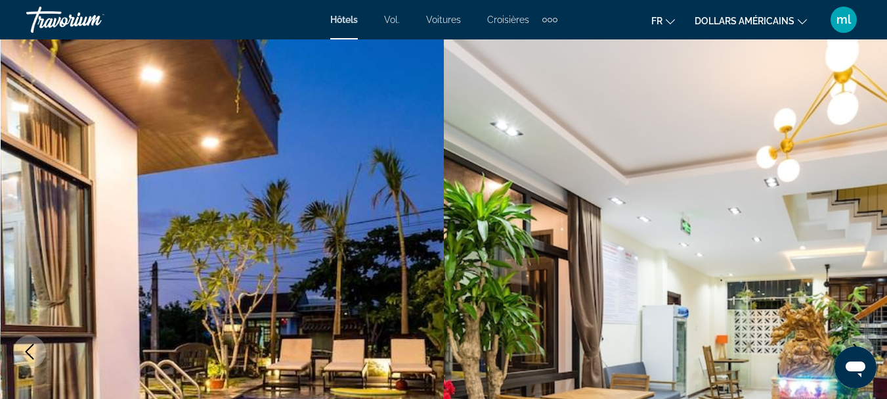
drag, startPoint x: 496, startPoint y: 231, endPoint x: 788, endPoint y: 226, distance: 292.2
click at [637, 226] on img "Contenu principal" at bounding box center [666, 351] width 444 height 624
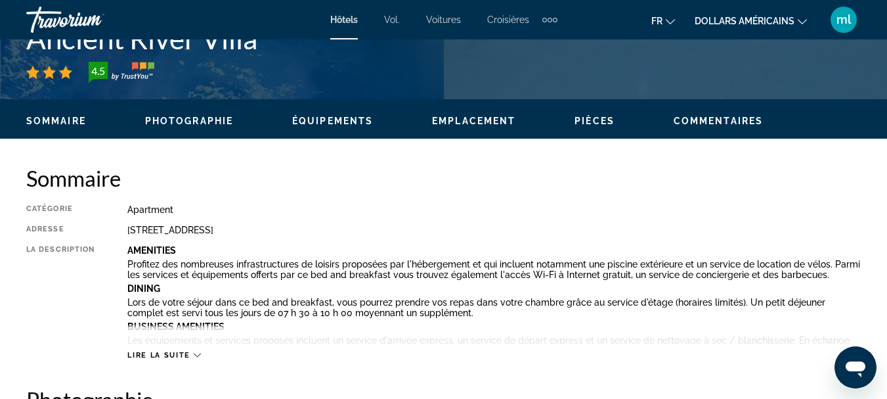
scroll to position [600, 0]
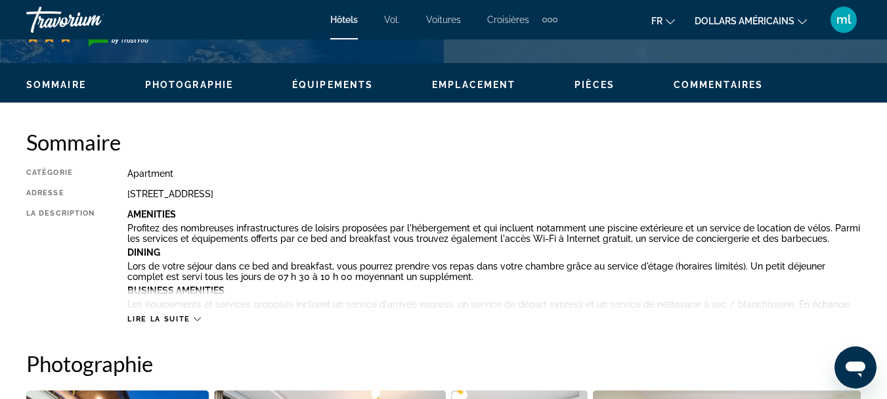
drag, startPoint x: 429, startPoint y: 156, endPoint x: 195, endPoint y: 255, distance: 254.2
click at [322, 195] on div "Sommaire Catégorie Apartment Adresse 13 Hamlet, Da Nang 560000, Vietnam La desc…" at bounding box center [443, 226] width 834 height 195
click at [183, 315] on span "Lire la suite" at bounding box center [158, 318] width 62 height 9
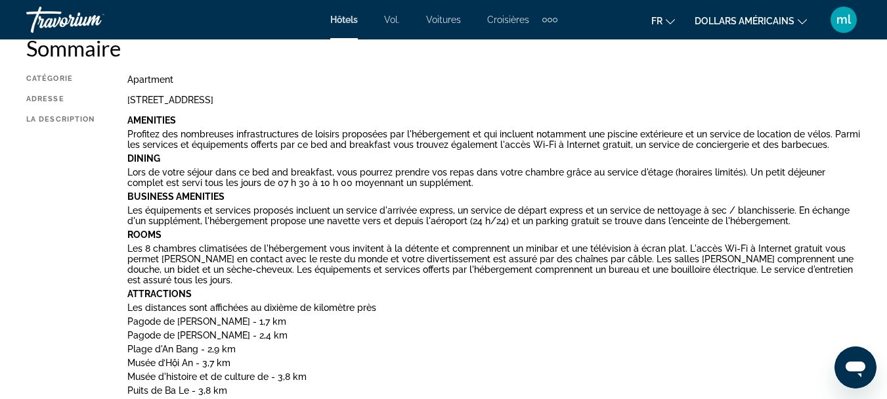
scroll to position [475, 0]
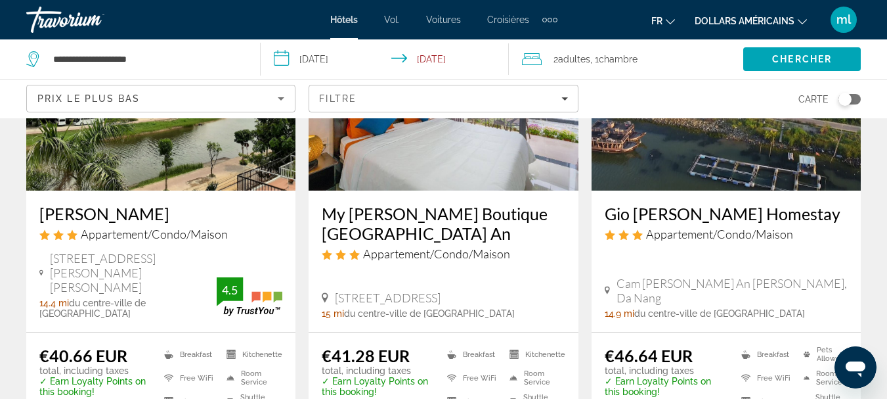
scroll to position [125, 0]
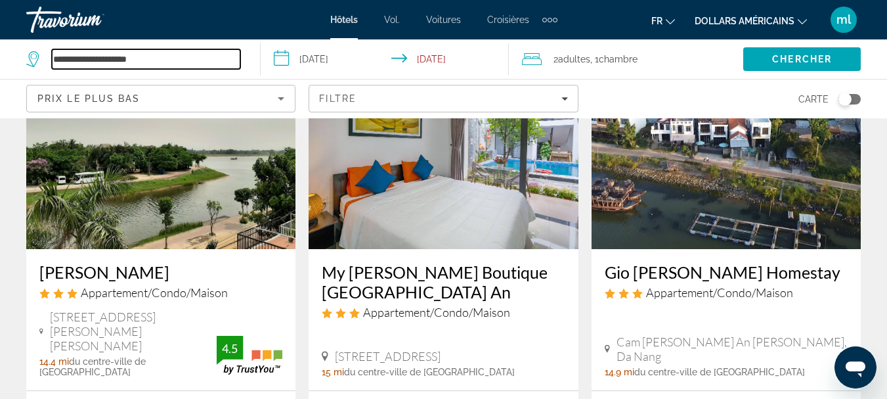
click at [117, 61] on input "**********" at bounding box center [146, 59] width 188 height 20
click at [167, 57] on input "**********" at bounding box center [146, 59] width 188 height 20
type input "*"
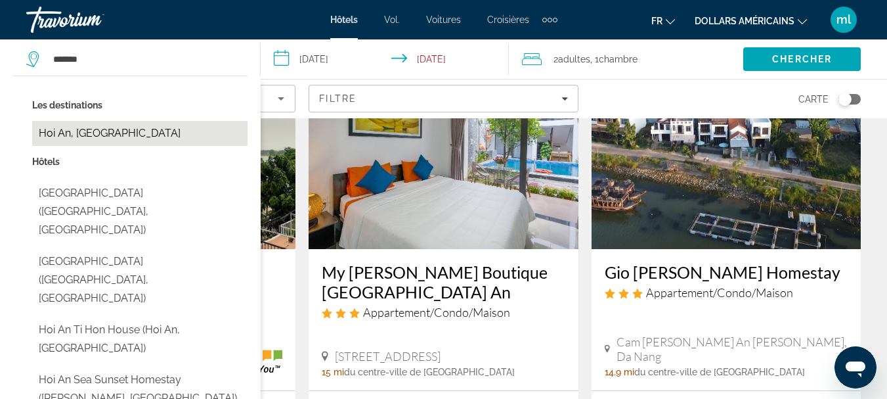
click at [108, 132] on button "Hoi An, [GEOGRAPHIC_DATA]" at bounding box center [139, 133] width 215 height 25
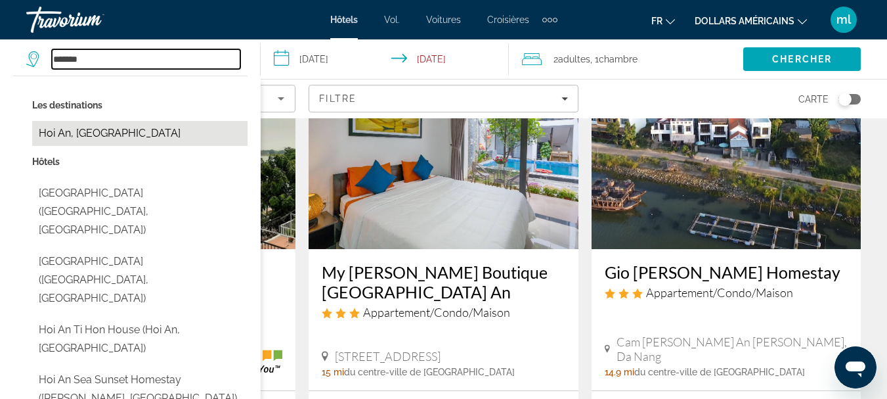
type input "**********"
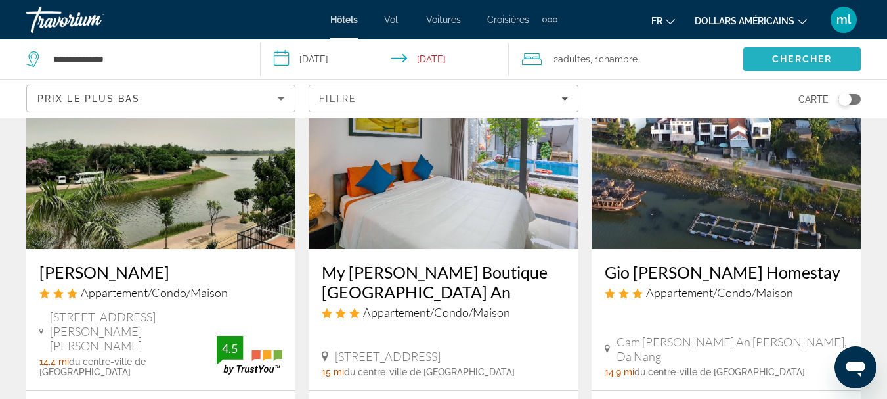
click at [785, 58] on span "Chercher" at bounding box center [802, 59] width 60 height 11
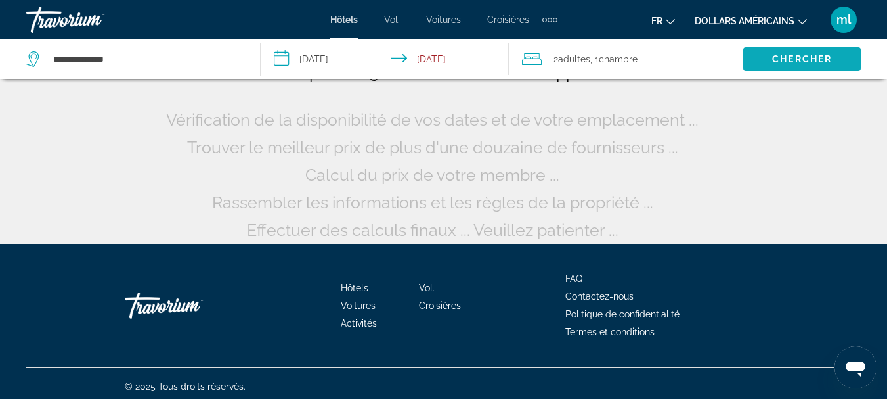
scroll to position [0, 0]
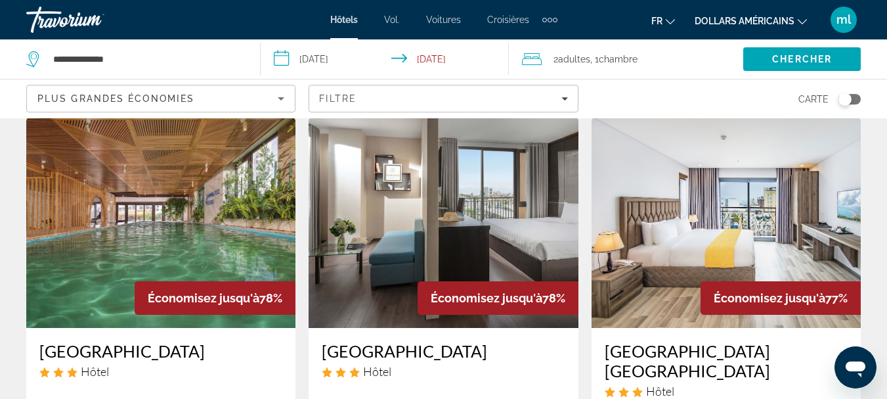
scroll to position [30, 0]
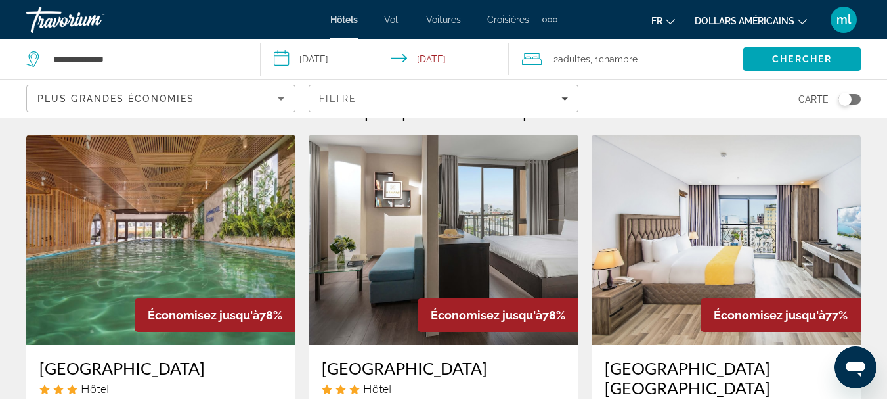
click at [280, 94] on icon "Sort by" at bounding box center [281, 99] width 16 height 16
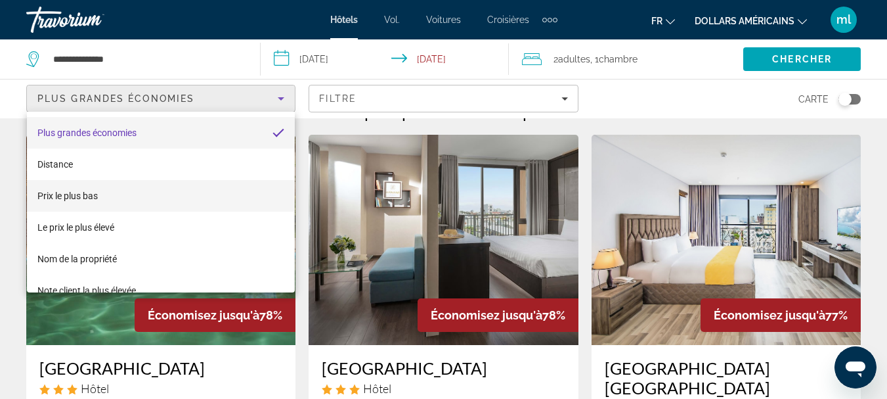
click at [220, 190] on mat-option "Prix ​​le plus bas" at bounding box center [161, 196] width 268 height 32
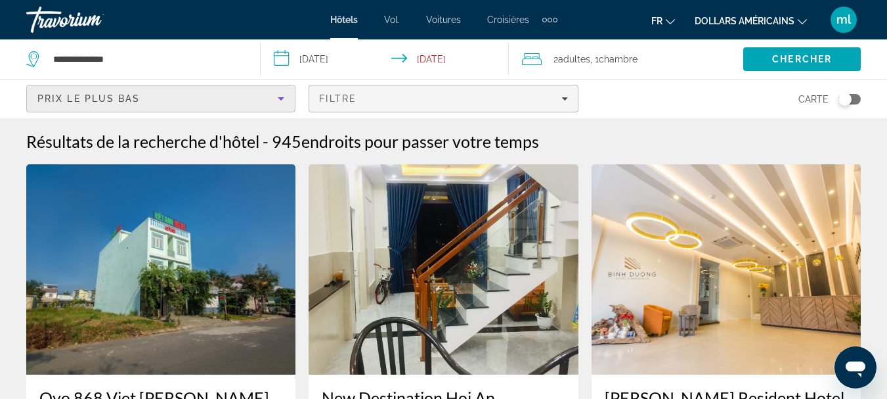
click at [428, 97] on div "Filtre" at bounding box center [443, 98] width 248 height 11
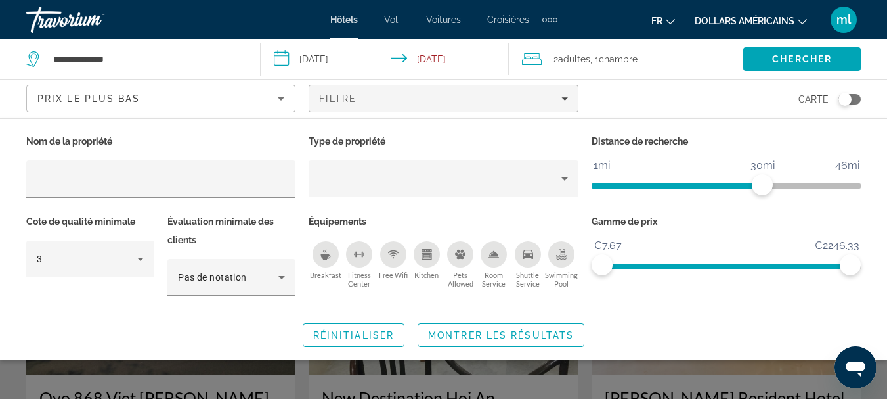
click at [327, 254] on icon "Breakfast" at bounding box center [325, 256] width 10 height 5
click at [562, 255] on icon "Swimming Pool" at bounding box center [561, 254] width 11 height 11
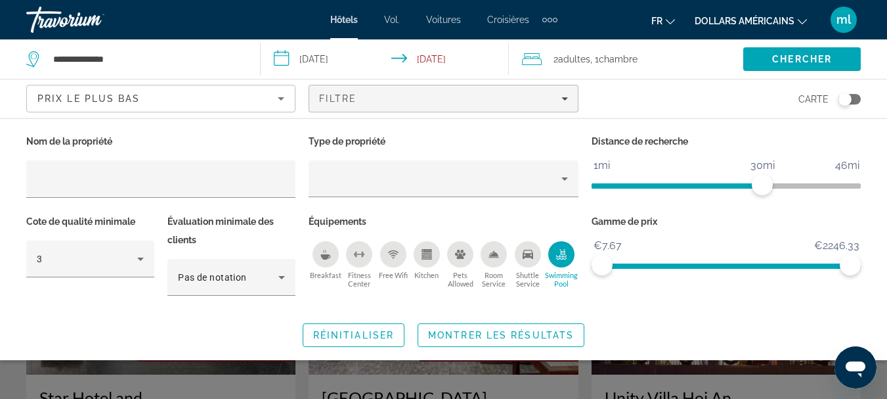
click at [321, 254] on icon "Breakfast" at bounding box center [325, 256] width 10 height 5
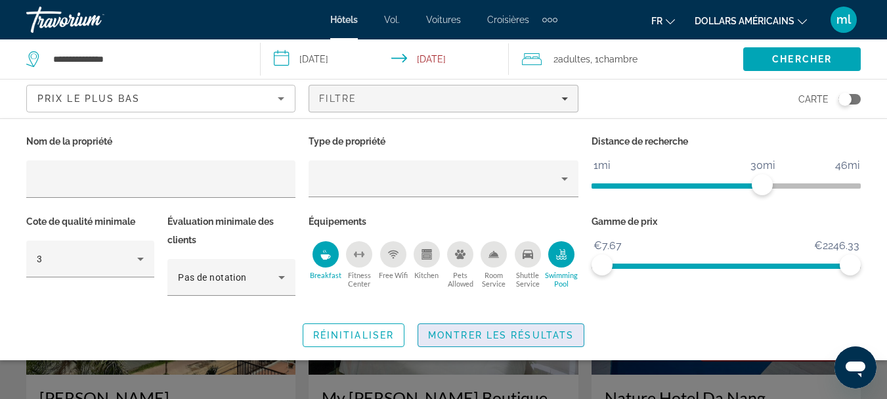
click at [458, 335] on span "Montrer les résultats" at bounding box center [501, 335] width 146 height 11
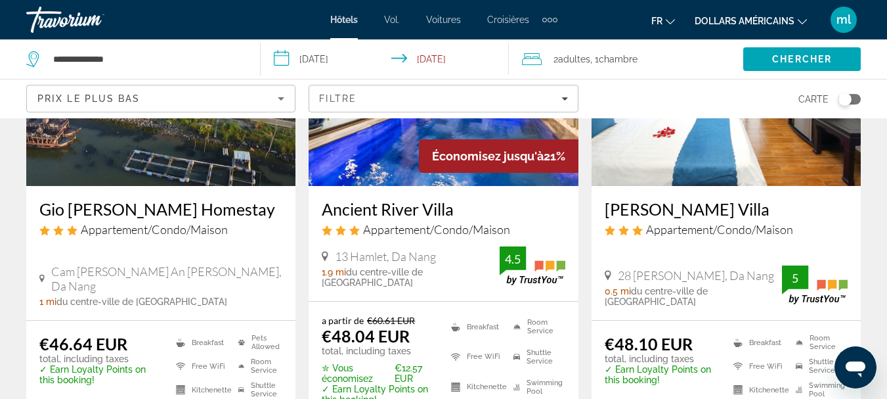
scroll to position [666, 0]
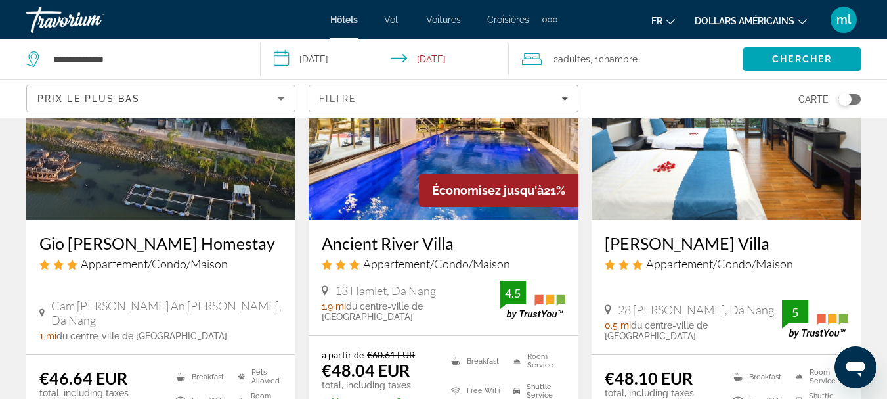
click at [339, 181] on img "Contenu principal" at bounding box center [443, 115] width 269 height 210
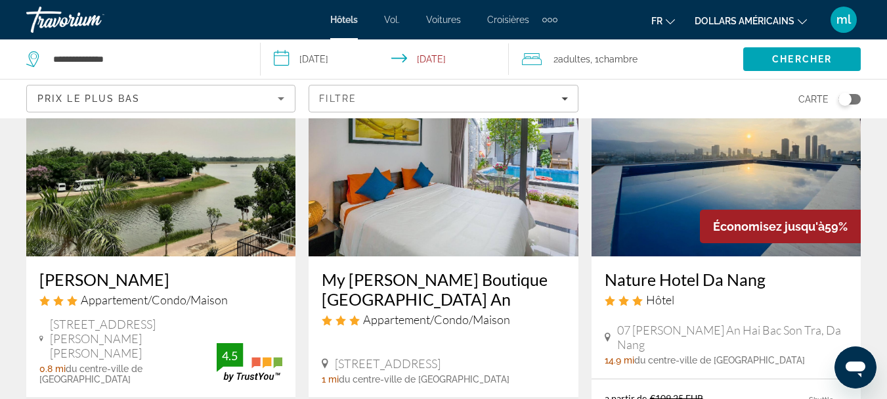
scroll to position [169, 0]
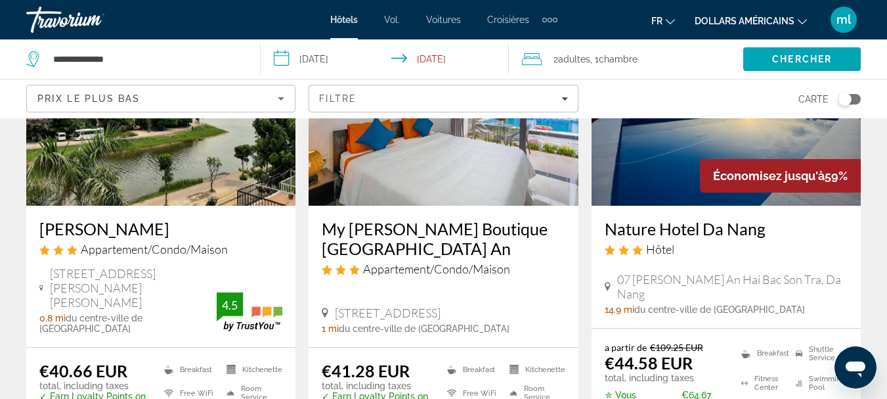
click at [767, 139] on img "Contenu principal" at bounding box center [726, 100] width 269 height 210
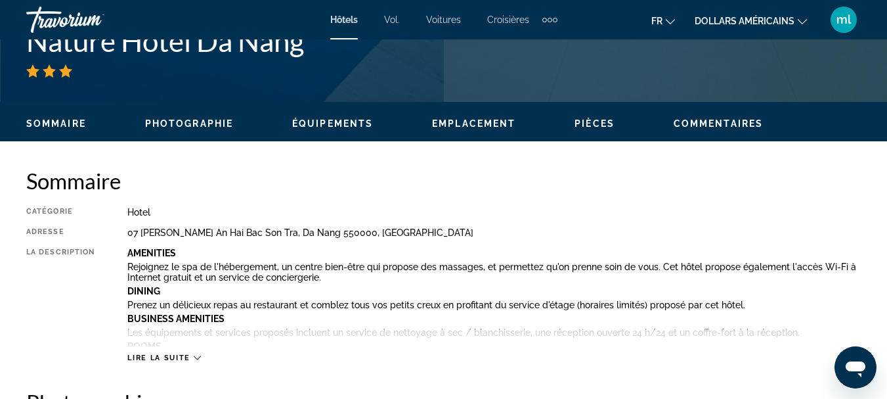
scroll to position [569, 0]
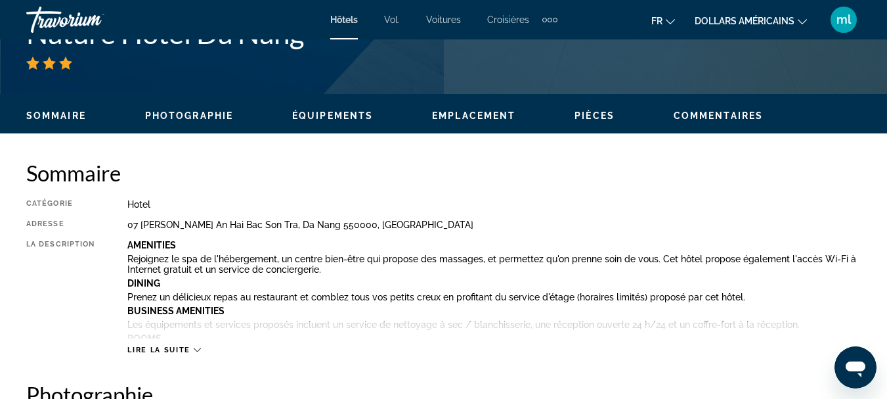
click at [156, 347] on span "Lire la suite" at bounding box center [158, 349] width 62 height 9
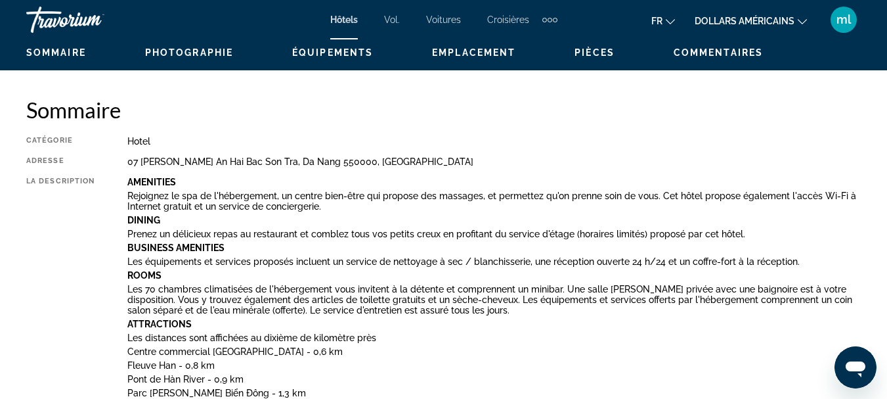
scroll to position [488, 0]
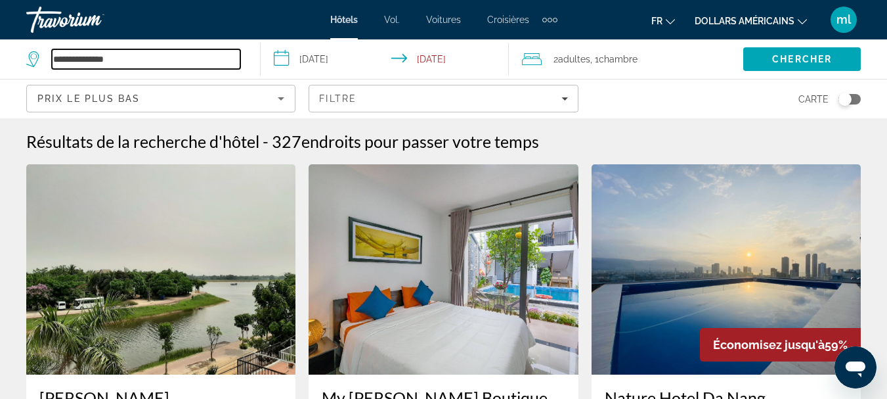
click at [97, 61] on input "**********" at bounding box center [146, 59] width 188 height 20
click at [133, 55] on input "**********" at bounding box center [146, 59] width 188 height 20
type input "*"
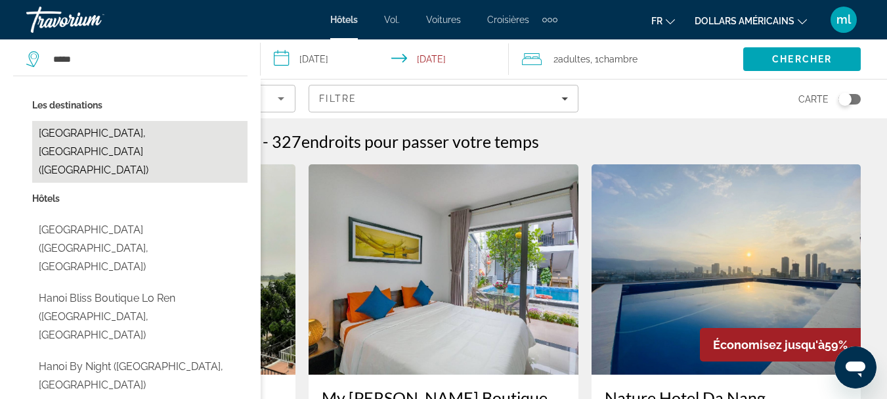
click at [114, 130] on button "Hanoi, Vietnam (HAN)" at bounding box center [139, 152] width 215 height 62
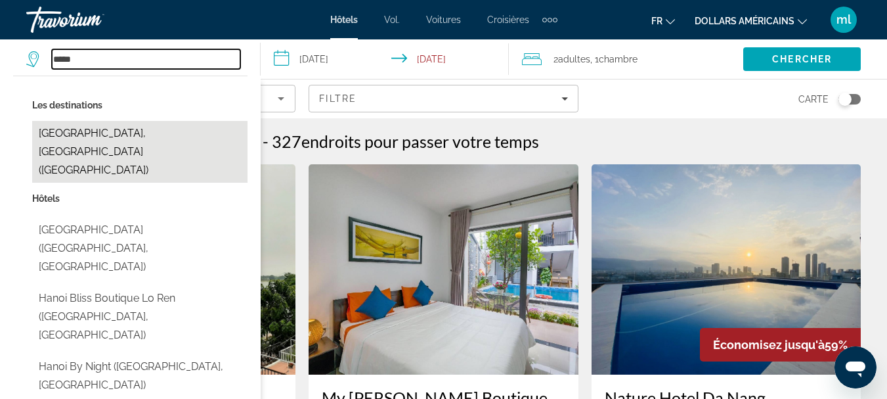
type input "**********"
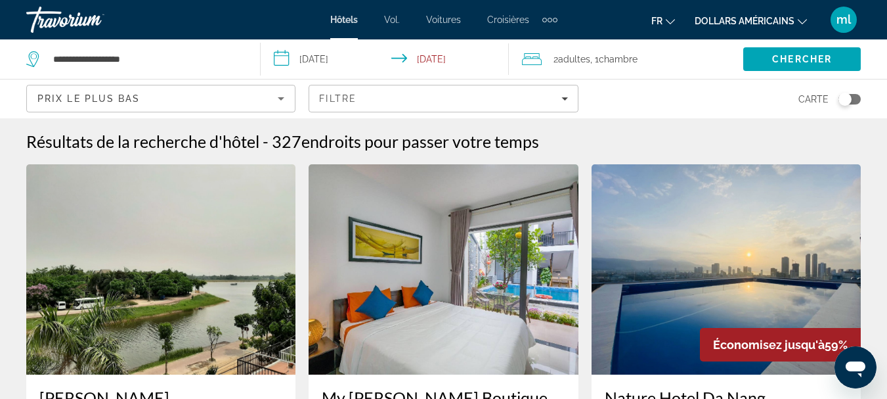
click at [346, 55] on input "**********" at bounding box center [387, 60] width 253 height 43
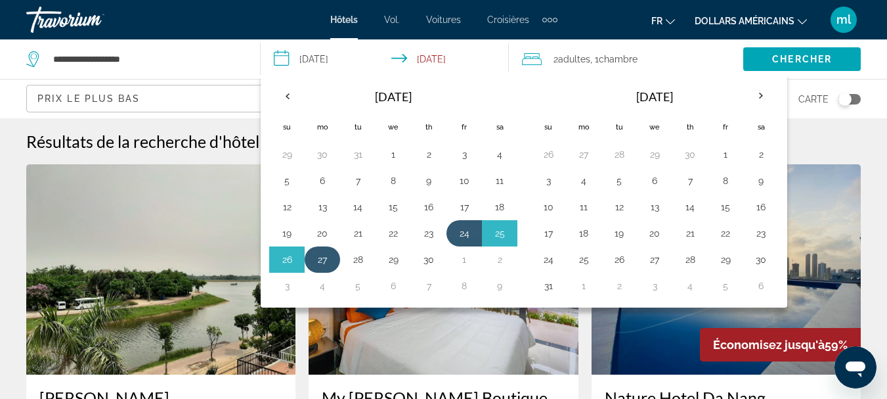
click at [325, 257] on button "27" at bounding box center [322, 259] width 21 height 18
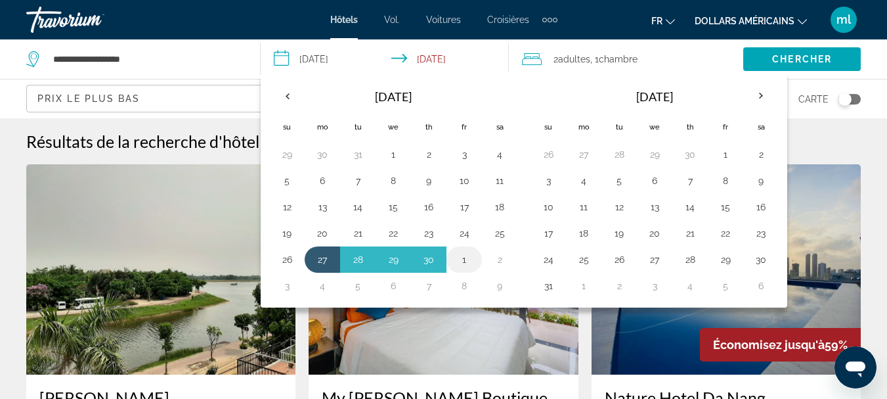
click at [464, 258] on button "1" at bounding box center [464, 259] width 21 height 18
type input "**********"
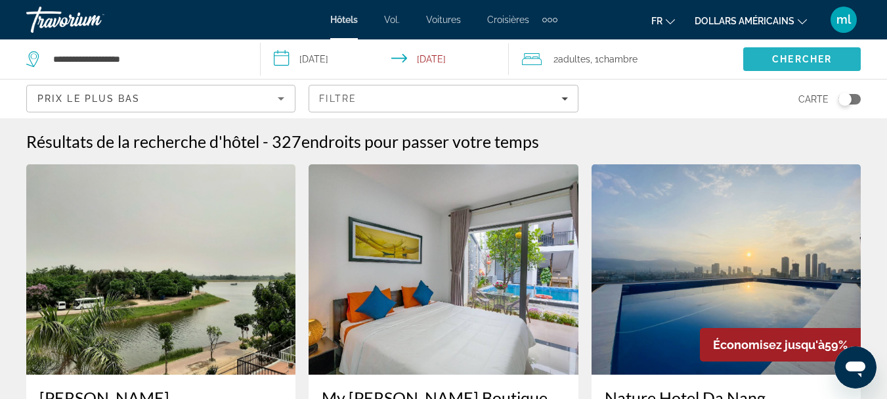
click at [783, 57] on span "Chercher" at bounding box center [802, 59] width 60 height 11
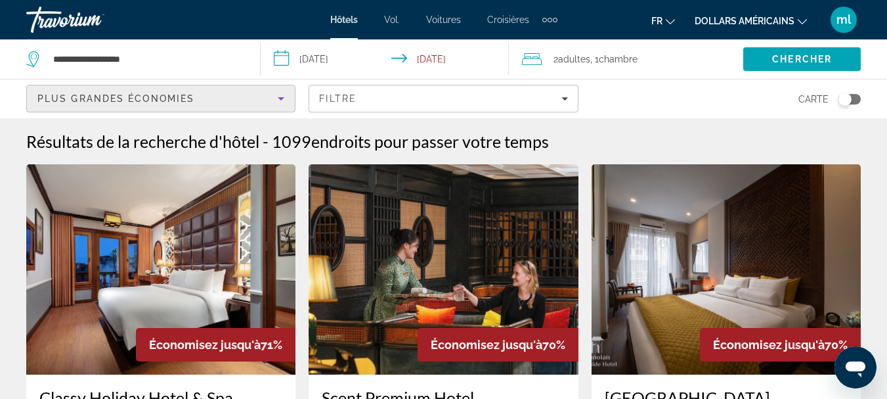
click at [165, 100] on span "Plus grandes économies" at bounding box center [115, 98] width 157 height 11
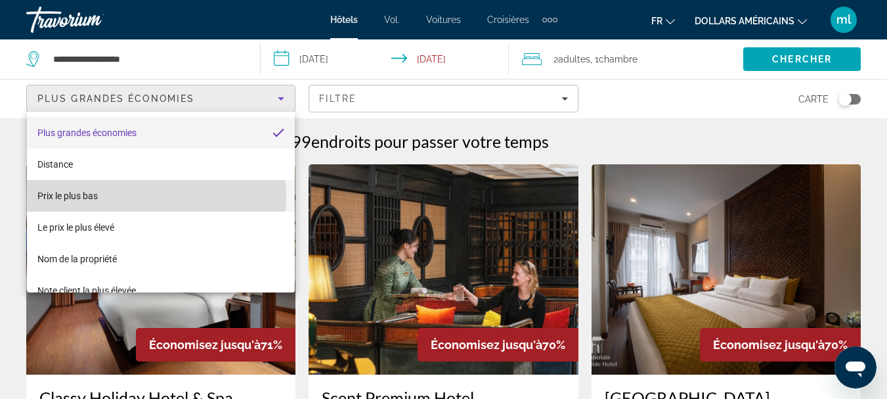
click at [128, 197] on mat-option "Prix ​​le plus bas" at bounding box center [161, 196] width 268 height 32
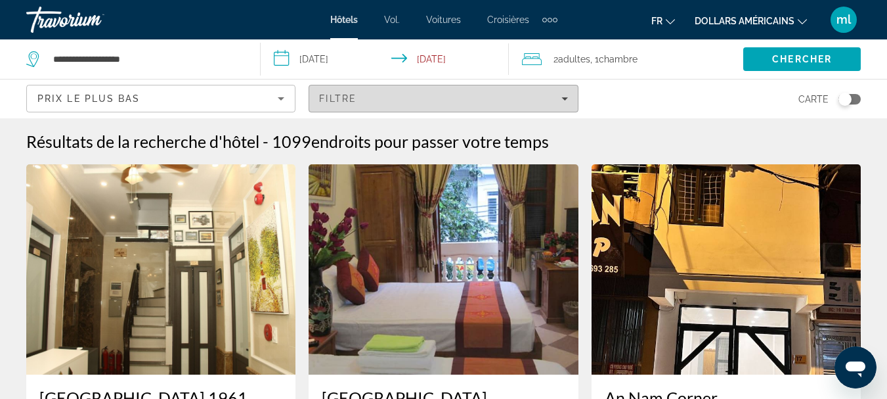
click at [359, 91] on span "Filters" at bounding box center [443, 99] width 268 height 32
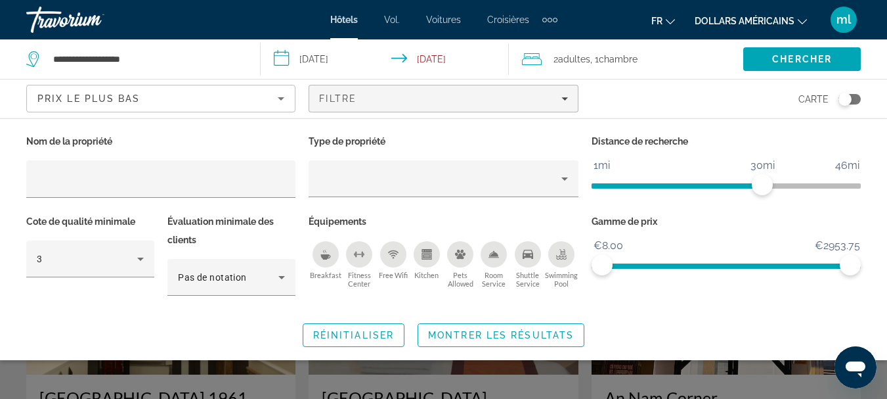
click at [325, 255] on icon "Breakfast" at bounding box center [325, 256] width 10 height 5
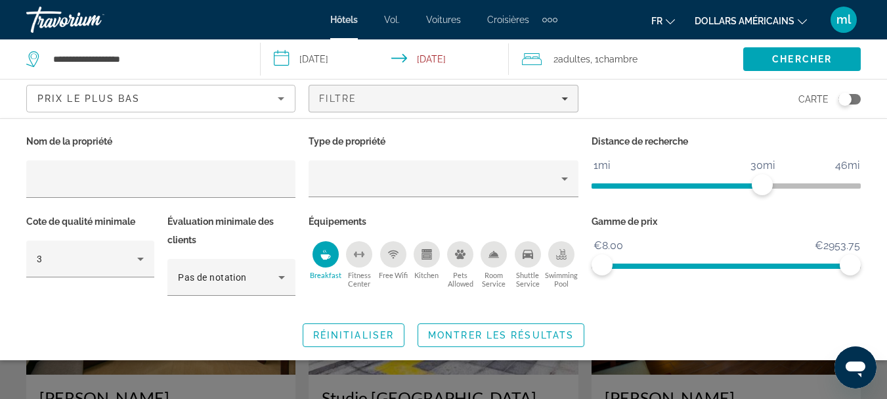
click at [565, 249] on icon "Swimming Pool" at bounding box center [561, 254] width 11 height 11
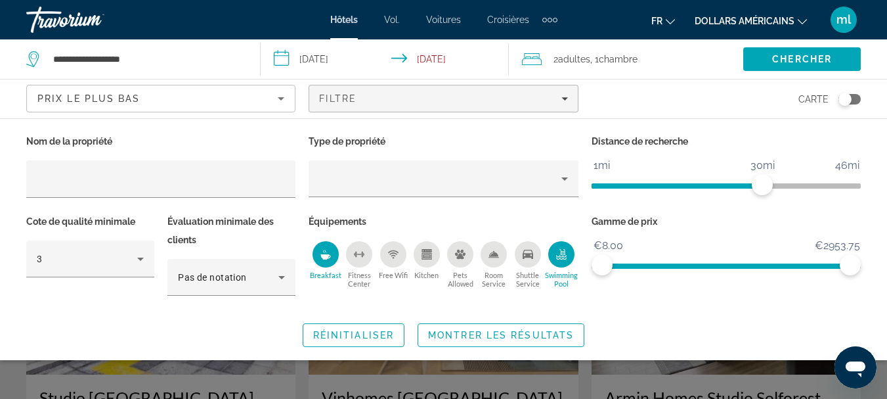
click at [393, 257] on circle "Free Wifi" at bounding box center [392, 257] width 1 height 1
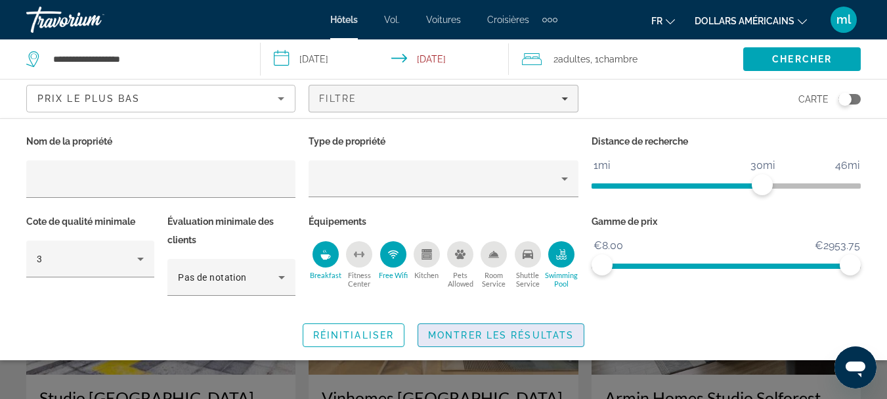
click at [465, 337] on span "Montrer les résultats" at bounding box center [501, 335] width 146 height 11
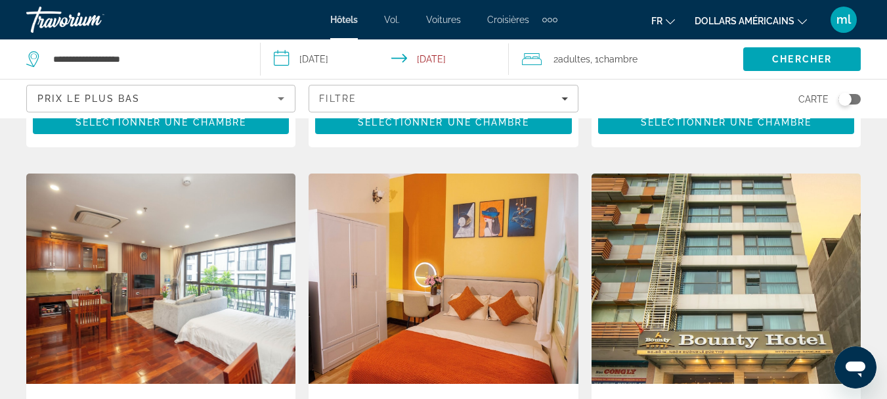
scroll to position [466, 0]
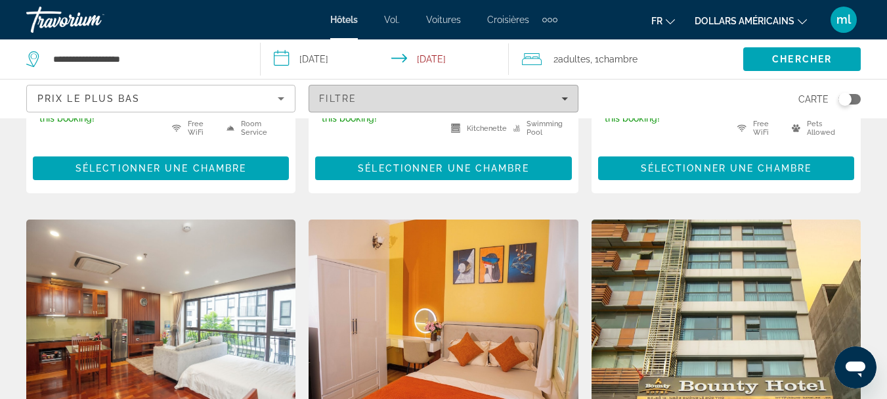
click at [432, 94] on div "Filtre" at bounding box center [443, 98] width 248 height 11
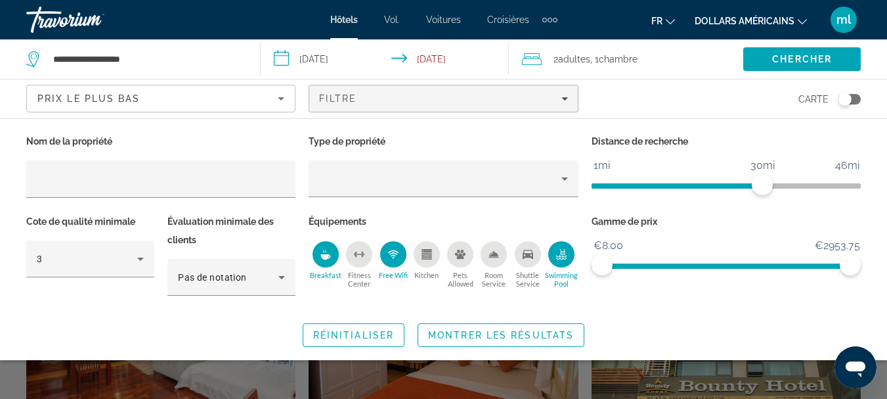
click at [565, 251] on icon "Swimming Pool" at bounding box center [561, 252] width 5 height 7
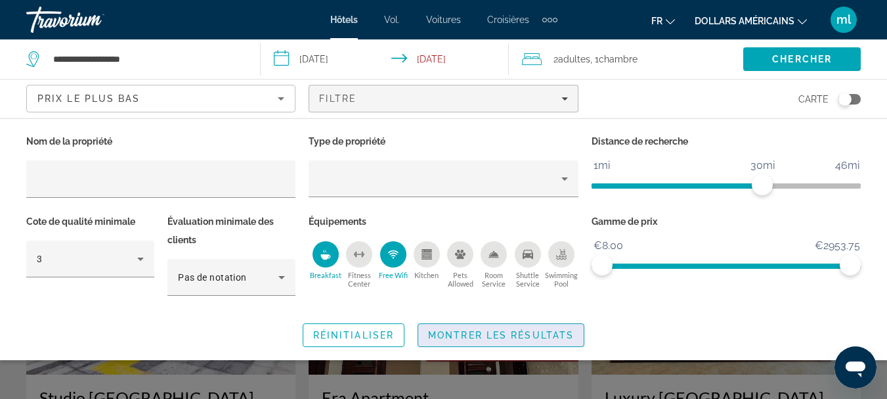
click at [456, 333] on span "Montrer les résultats" at bounding box center [501, 335] width 146 height 11
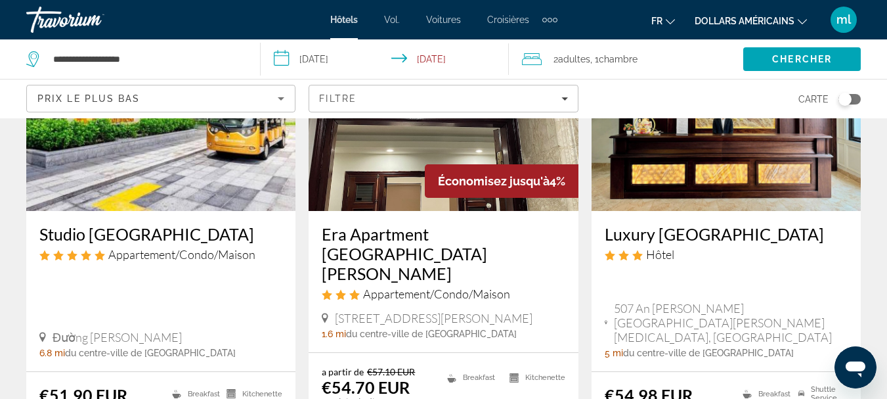
scroll to position [104, 0]
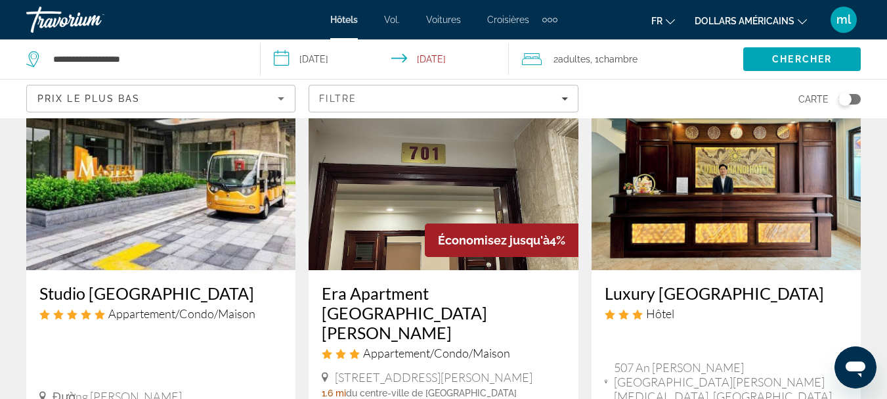
click at [704, 153] on img "Contenu principal" at bounding box center [726, 165] width 269 height 210
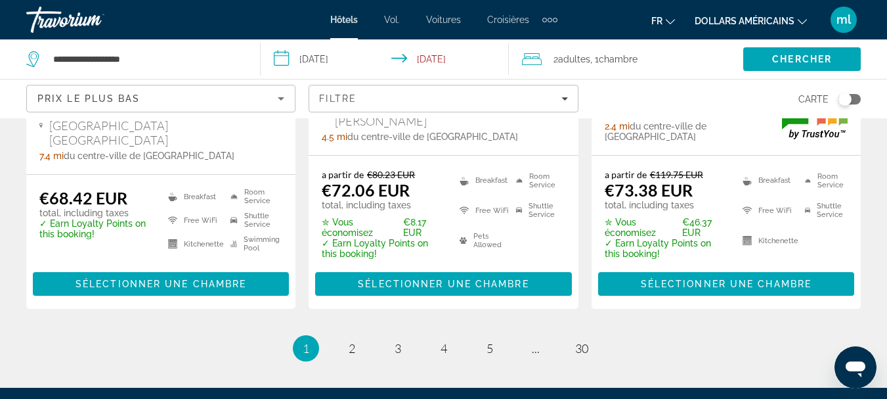
scroll to position [1981, 0]
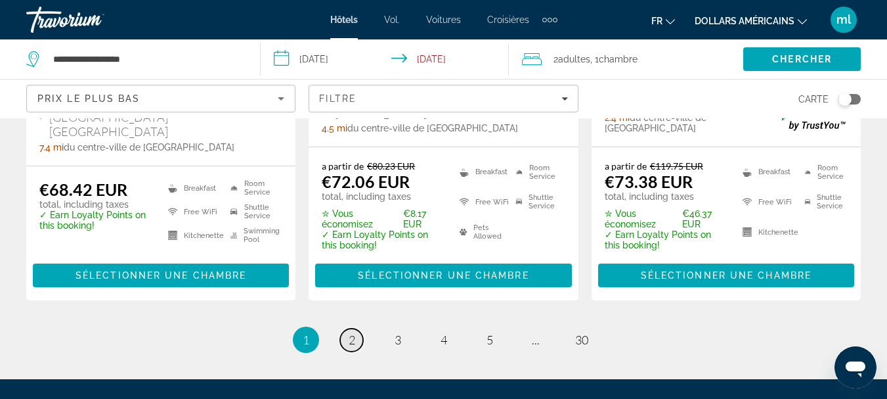
click at [347, 328] on link "page 2" at bounding box center [351, 339] width 23 height 23
